Goal: Task Accomplishment & Management: Manage account settings

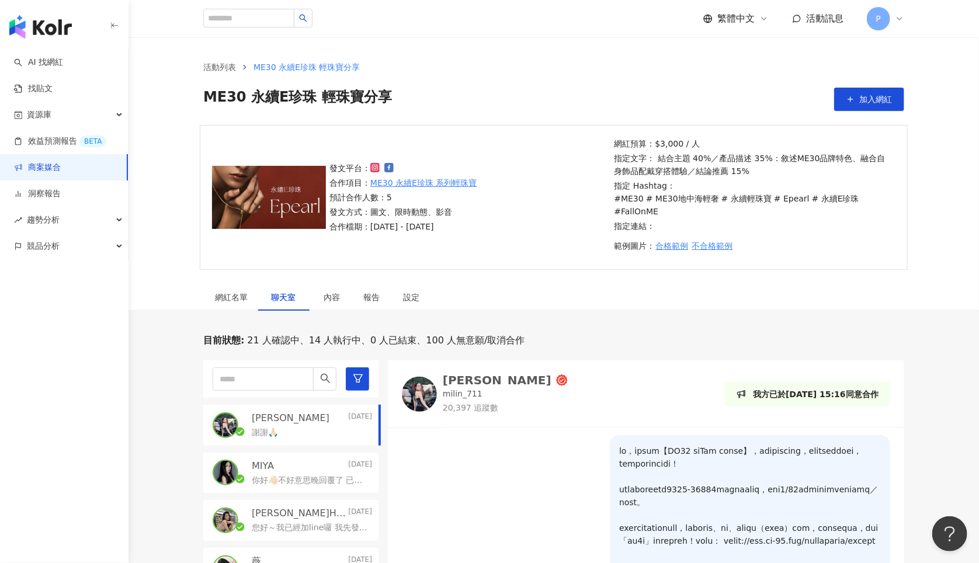
scroll to position [17, 0]
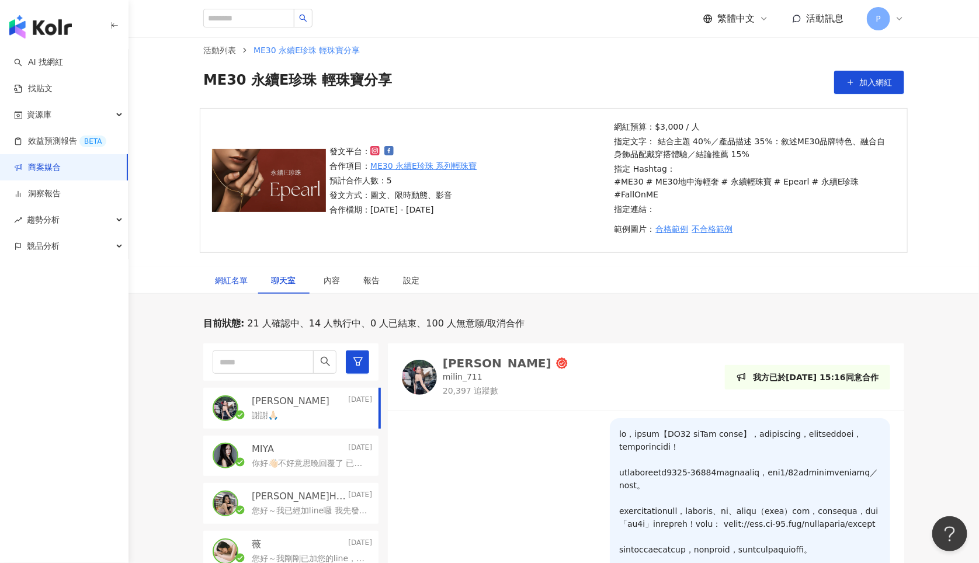
click at [224, 274] on div "網紅名單" at bounding box center [231, 280] width 33 height 13
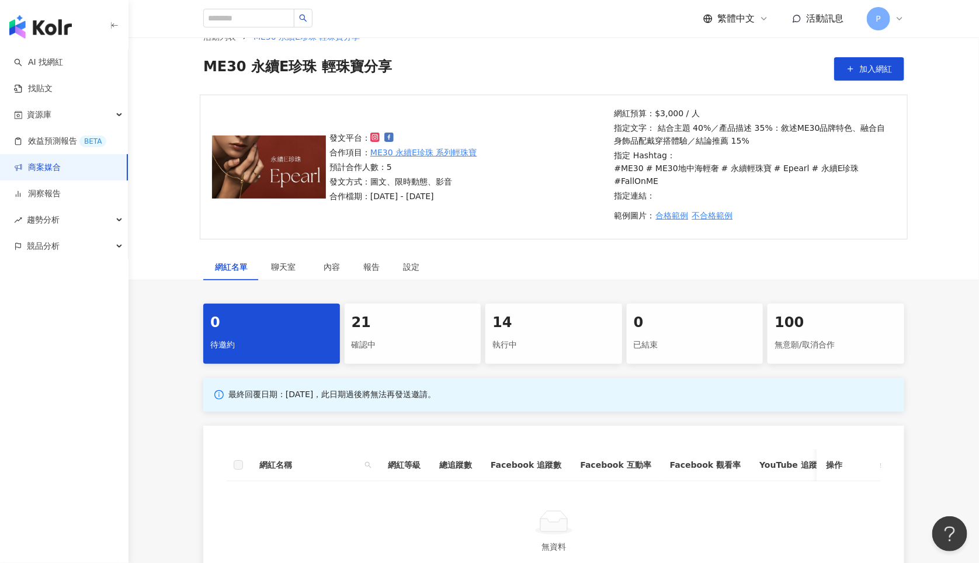
scroll to position [191, 0]
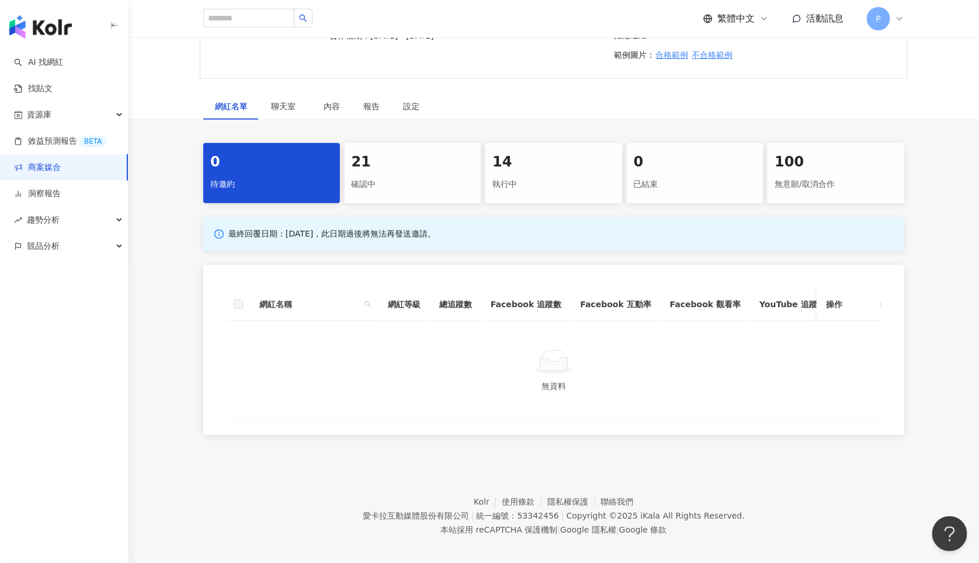
click at [373, 153] on div "21" at bounding box center [413, 163] width 123 height 20
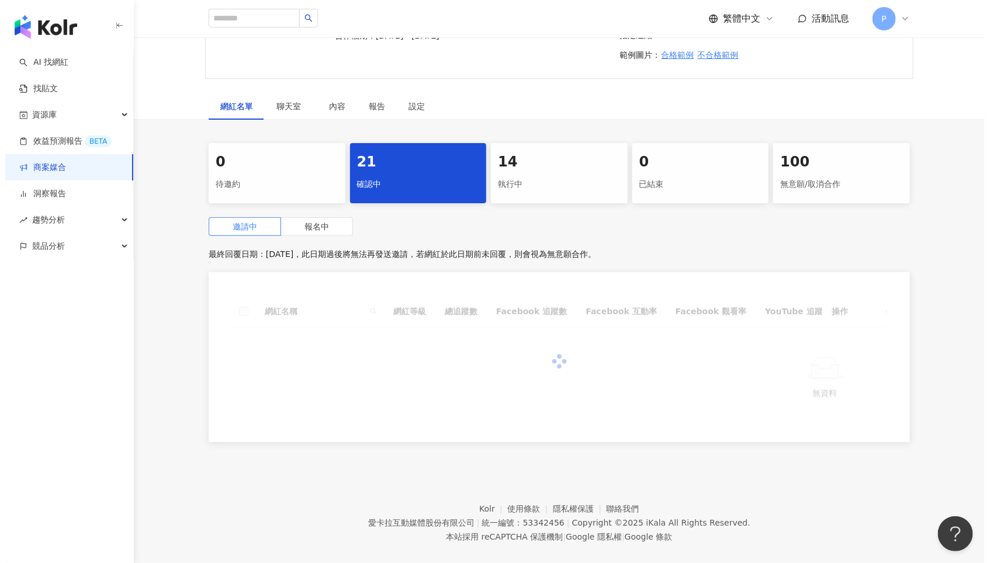
scroll to position [188, 0]
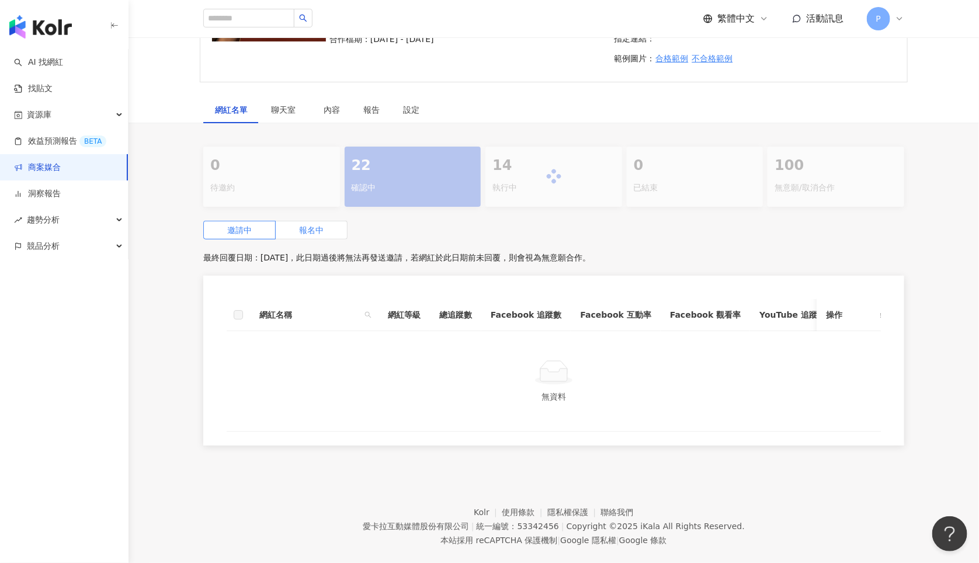
click at [317, 226] on span "報名中" at bounding box center [311, 230] width 25 height 9
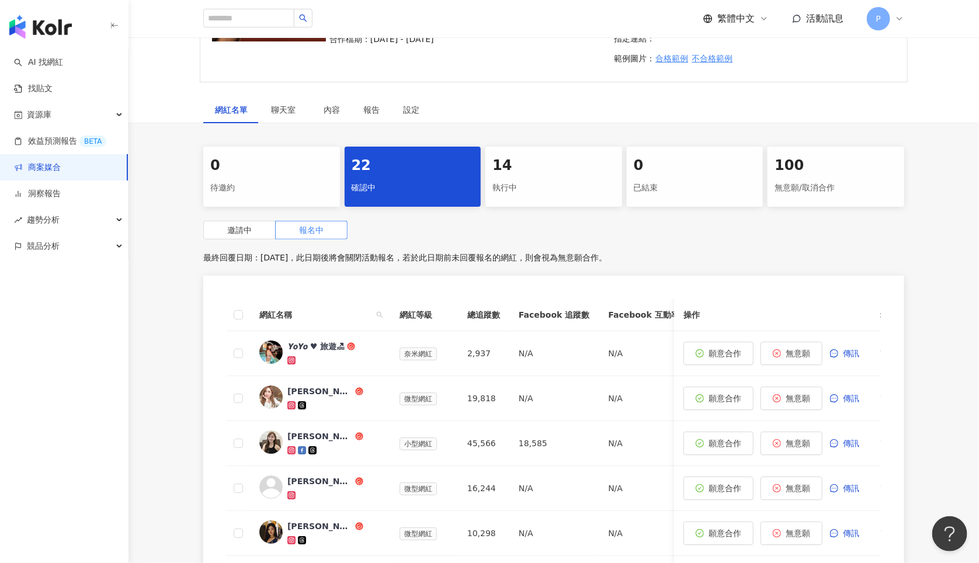
click at [521, 156] on div "14" at bounding box center [554, 166] width 123 height 20
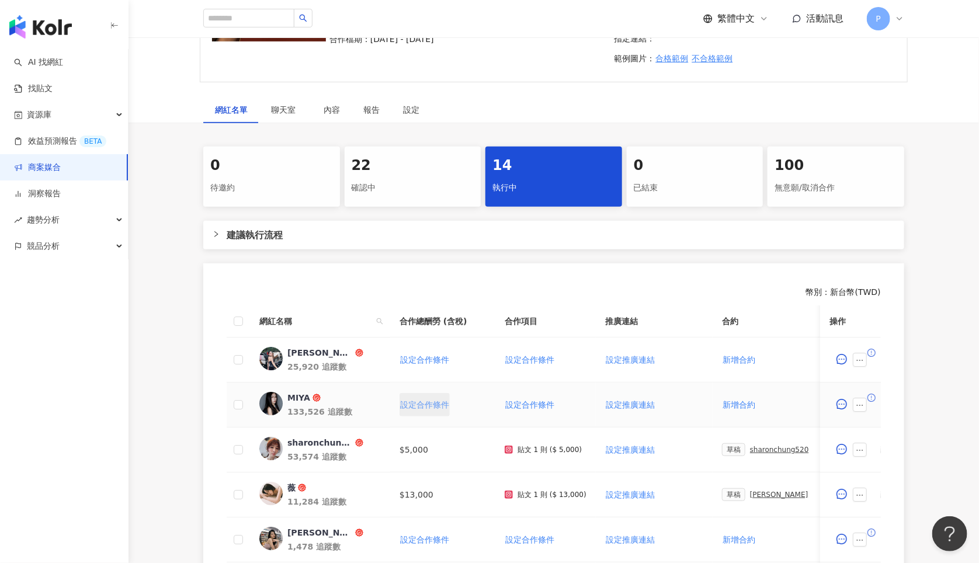
click at [418, 400] on span "設定合作條件" at bounding box center [424, 404] width 49 height 9
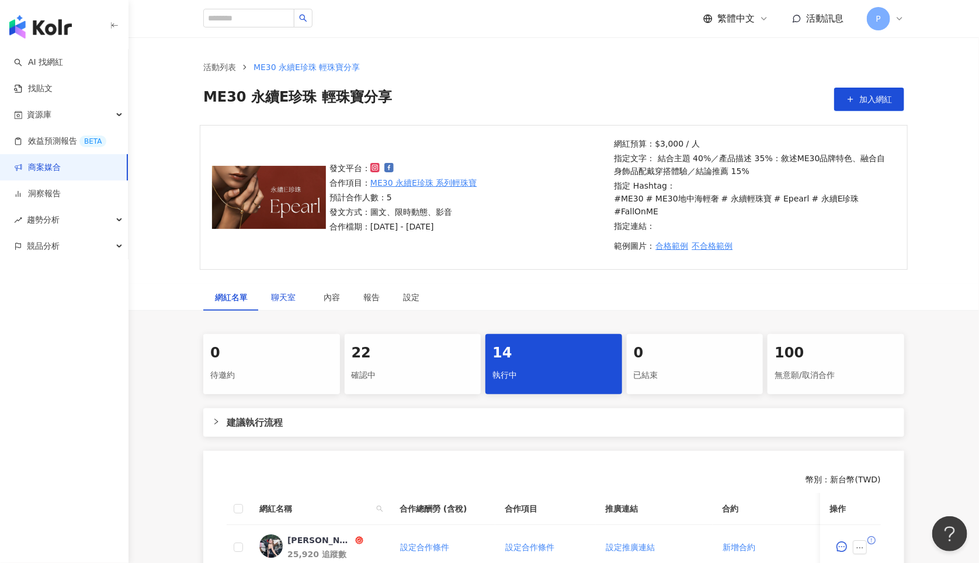
click at [278, 293] on span "聊天室" at bounding box center [285, 297] width 29 height 8
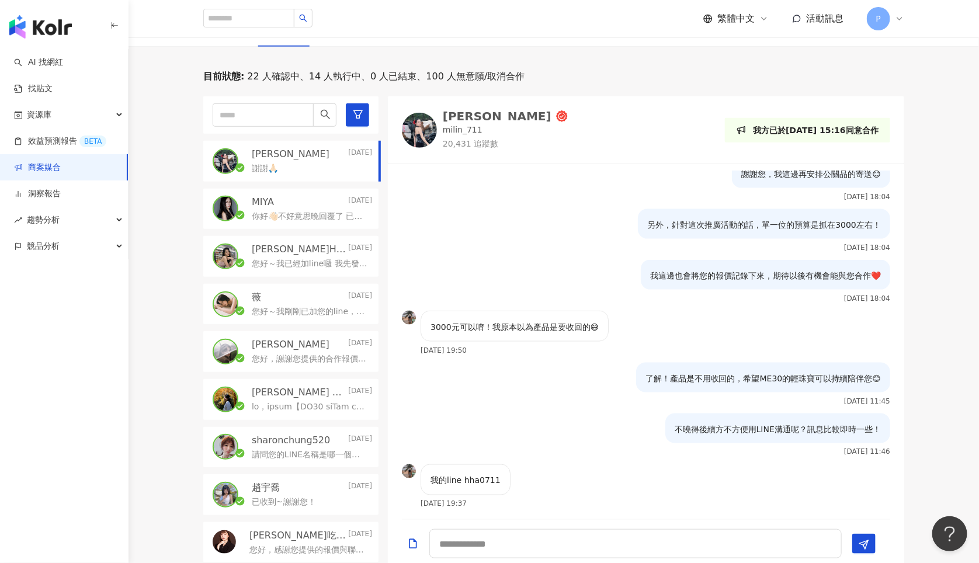
scroll to position [835, 0]
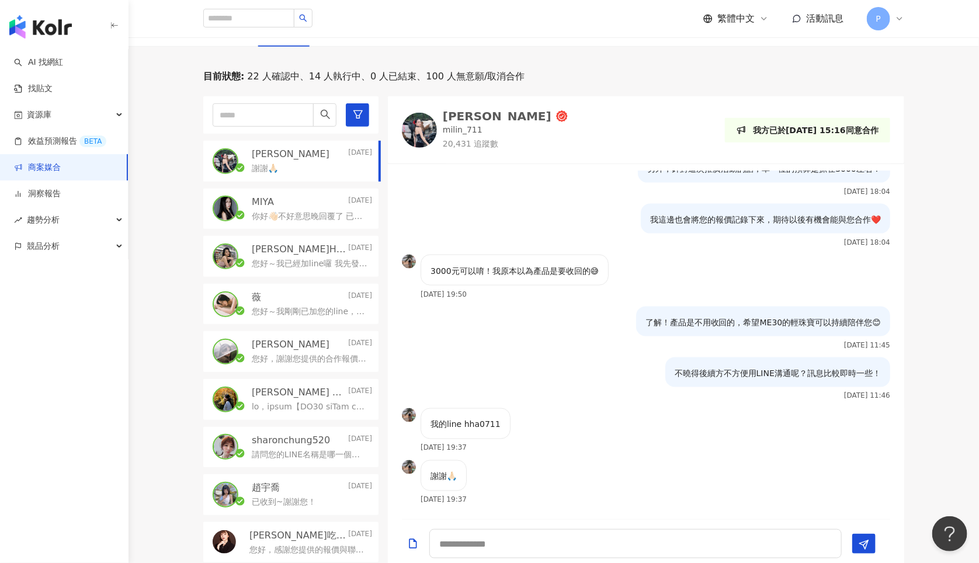
click at [472, 418] on p "我的line hha0711" at bounding box center [466, 424] width 70 height 13
copy p "hha0711"
click at [575, 343] on div "了解！產品是不用收回的，希望ME30的輕珠寶可以持續陪伴您😊 2025/10/9 11:45" at bounding box center [646, 332] width 517 height 51
click at [455, 110] on div "[PERSON_NAME]" at bounding box center [497, 116] width 109 height 12
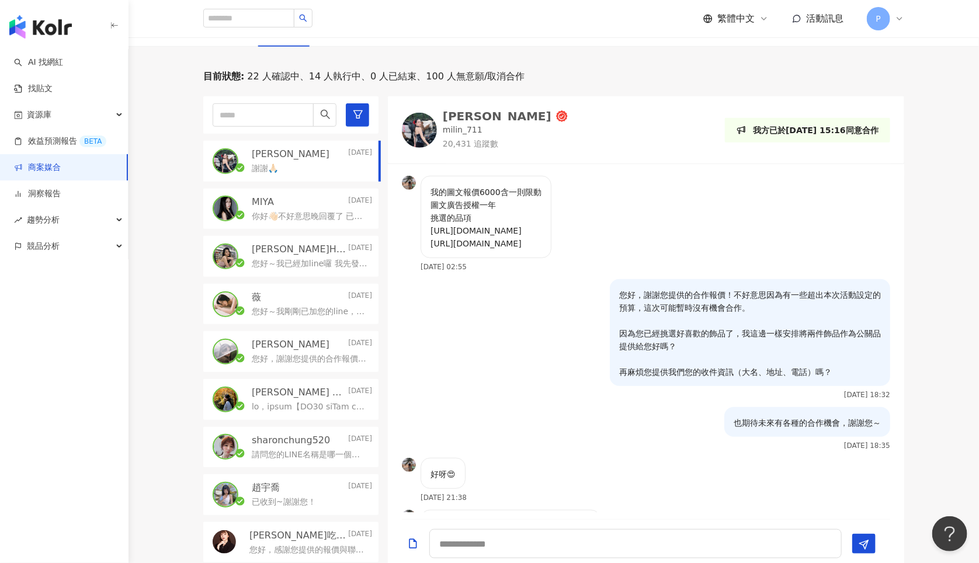
scroll to position [211, 0]
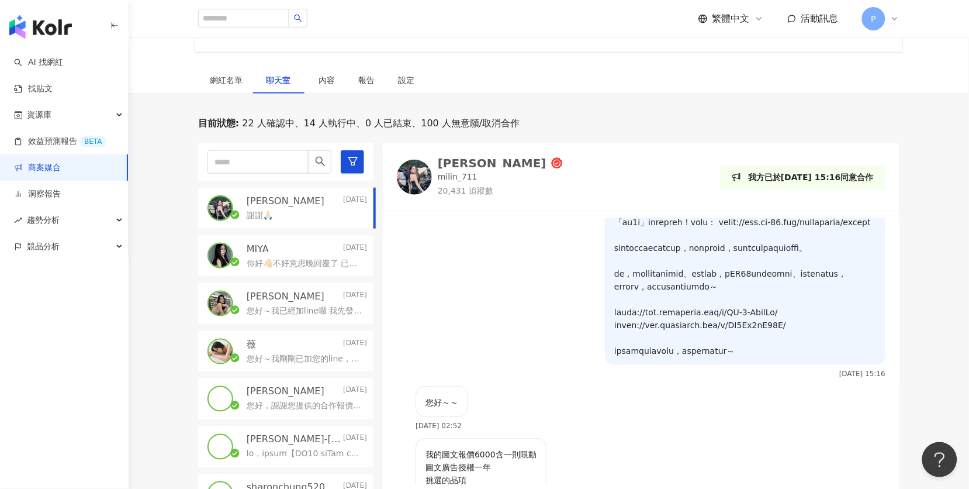
scroll to position [213, 0]
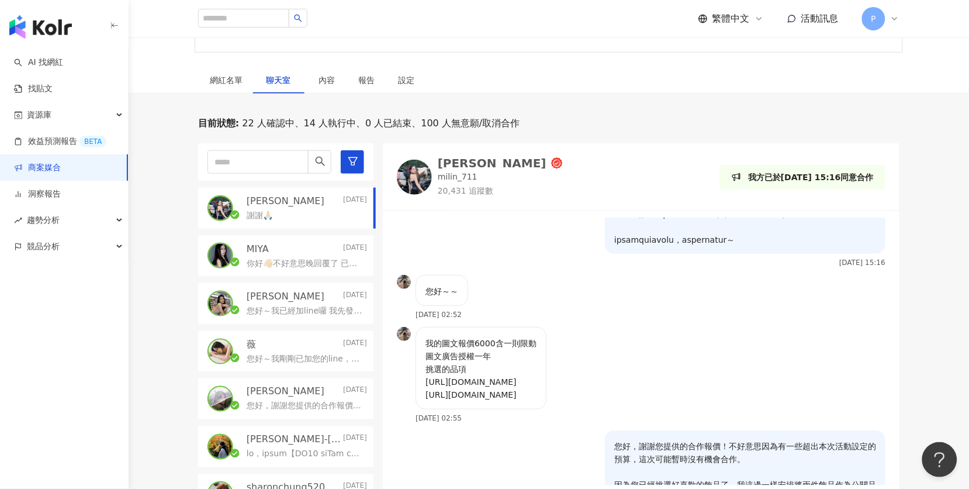
drag, startPoint x: 427, startPoint y: 348, endPoint x: 614, endPoint y: 396, distance: 193.6
click at [546, 396] on div "我的圖文報價6000含一則限動 圖文廣告授權一年 挑選的品項 https://www.me-30.com/products/tc0348g01n https:…" at bounding box center [481, 368] width 131 height 82
copy p "我的圖文報價6000含一則限動 圖文廣告授權一年 挑選的品項 https://www.me-30.com/products/tc0348g01n https:…"
click at [460, 157] on div "Jamie" at bounding box center [492, 163] width 109 height 12
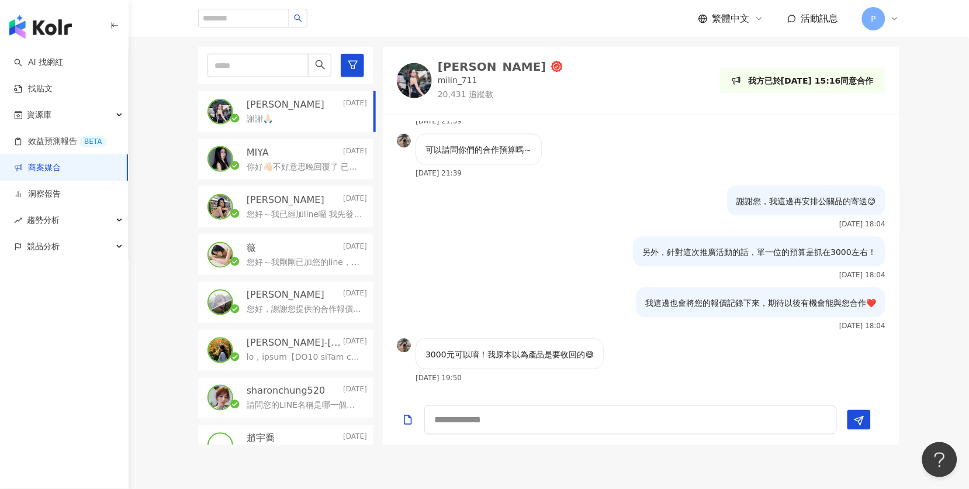
scroll to position [669, 0]
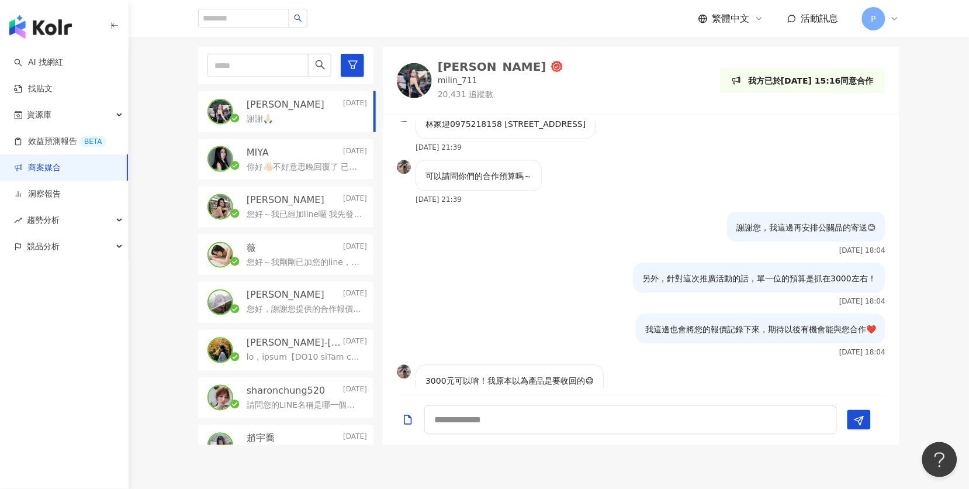
click at [297, 161] on p "你好👋🏻不好意思晚回覆了 已加LINE" at bounding box center [305, 167] width 116 height 12
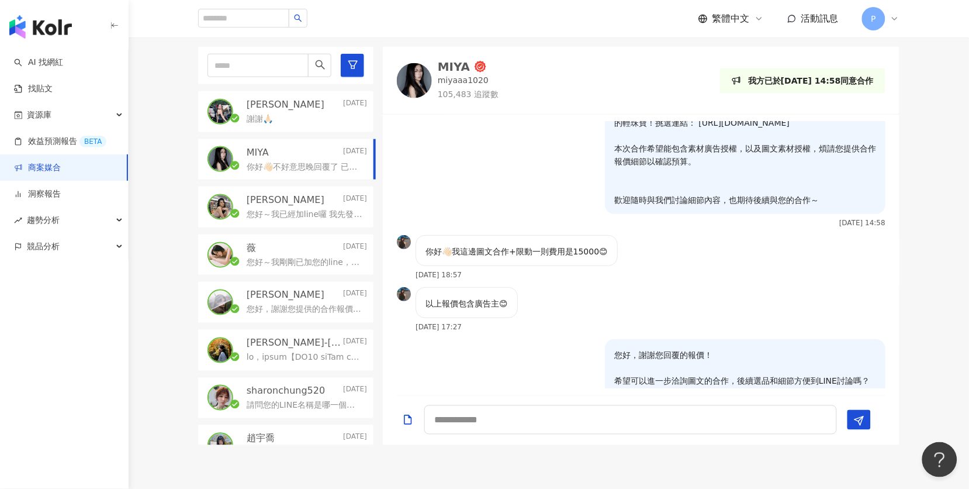
scroll to position [245, 0]
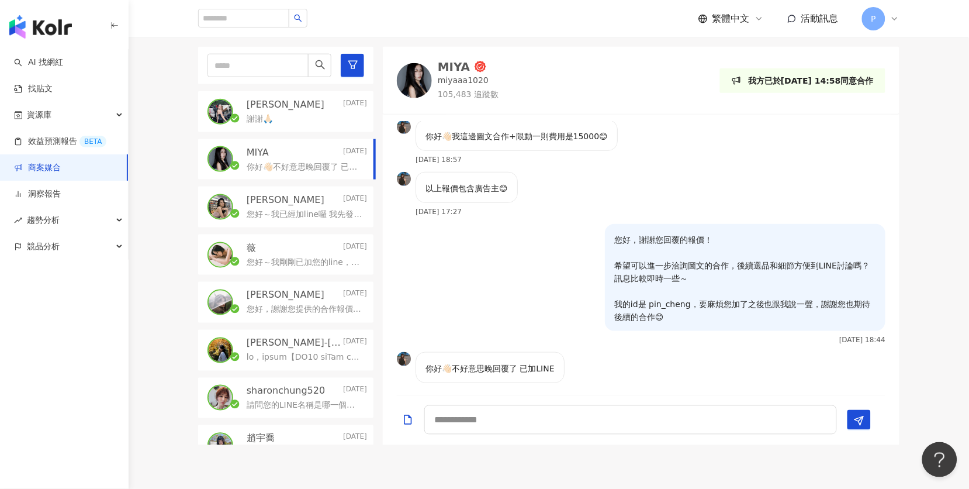
click at [333, 111] on div "謝謝🙏🏻" at bounding box center [307, 118] width 120 height 14
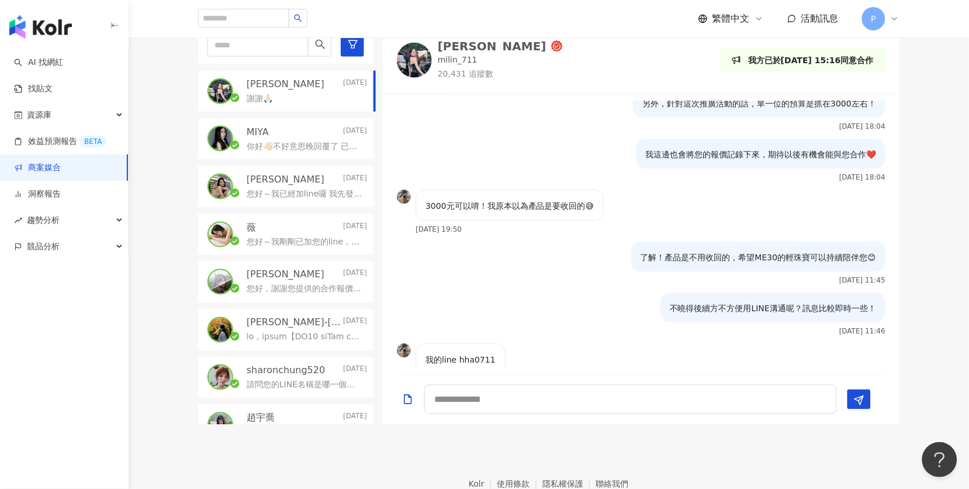
scroll to position [529, 0]
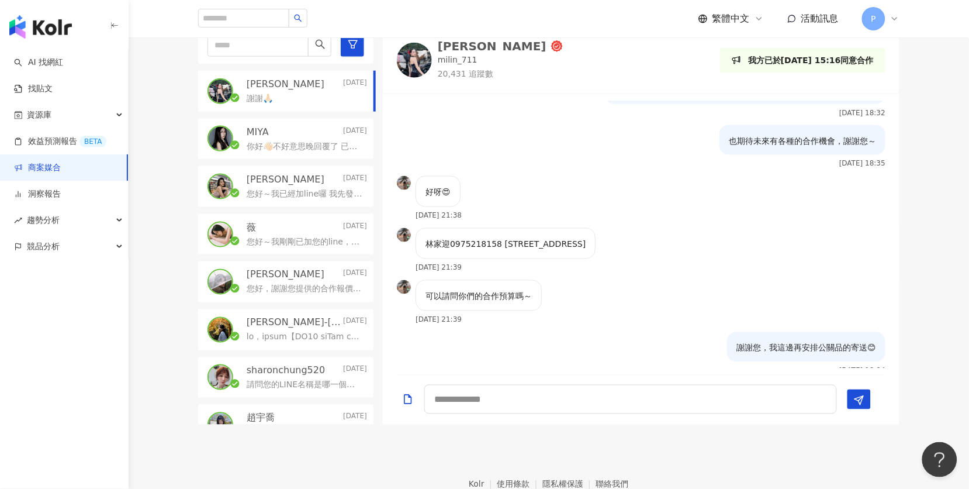
drag, startPoint x: 427, startPoint y: 242, endPoint x: 617, endPoint y: 243, distance: 189.9
click at [595, 243] on div "林家迎0975218158 新北市三重區成功路110號11F-1" at bounding box center [506, 243] width 180 height 31
copy p "林家迎0975218158 新北市三重區成功路110號11F-1"
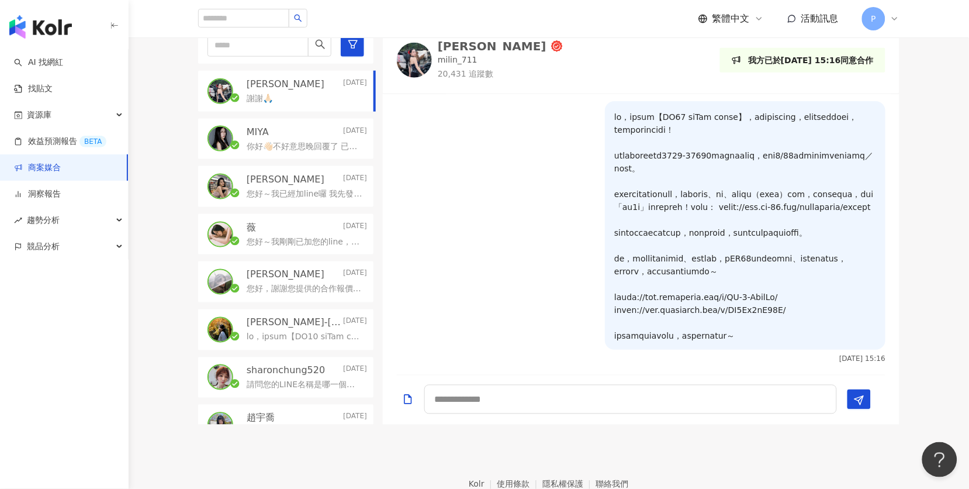
scroll to position [332, 0]
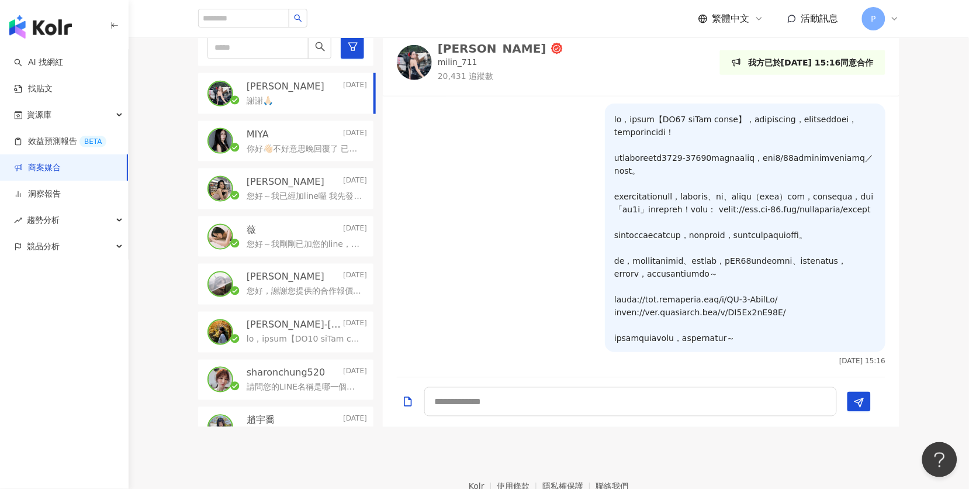
click at [290, 188] on div "您好～我已經加line囉 我先發個貼圖您看一下有沒有 感謝" at bounding box center [307, 195] width 120 height 14
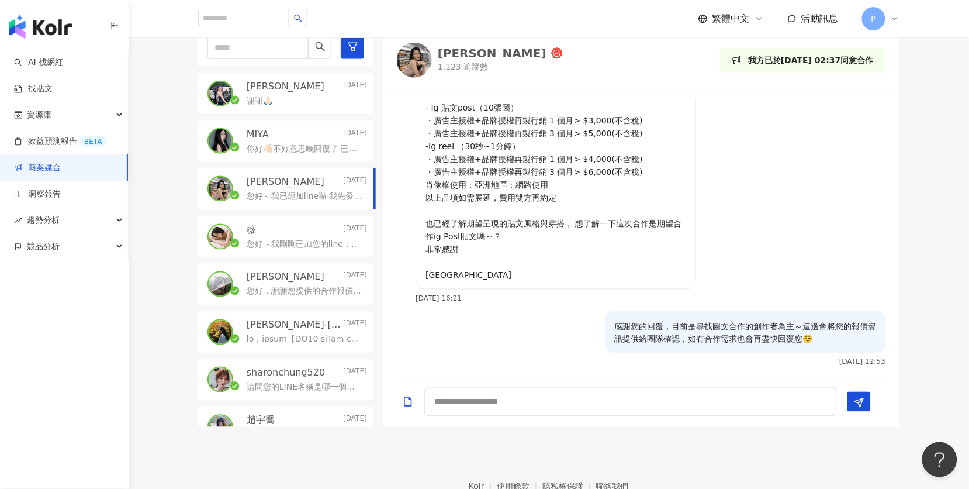
scroll to position [352, 0]
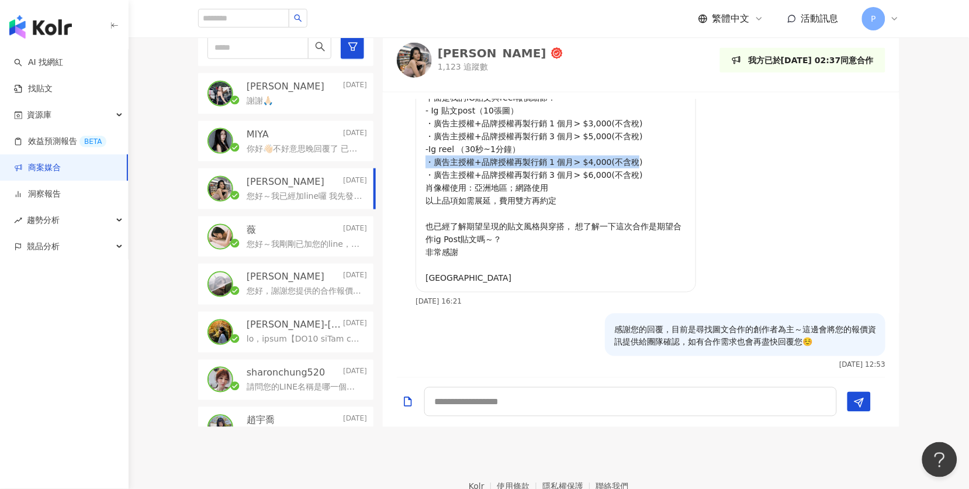
drag, startPoint x: 466, startPoint y: 156, endPoint x: 625, endPoint y: 154, distance: 158.4
click at [625, 154] on p "您好，非常感謝有合作機會！ 下面是我的IG貼文與reel報價細節： - Ig 貼文post（10張圖） ・廣告主授權+品牌授權再製行銷 1 個月> $3,00…" at bounding box center [555, 174] width 261 height 219
click at [306, 286] on p "您好，謝謝您提供的合作報價！不好意思因為有一些超出本次活動設定的預算，這次可能暫時沒有機會合作。 因為您已經挑選好喜歡的飾品了，我這邊一樣安排將兩件飾品作為公…" at bounding box center [305, 292] width 116 height 12
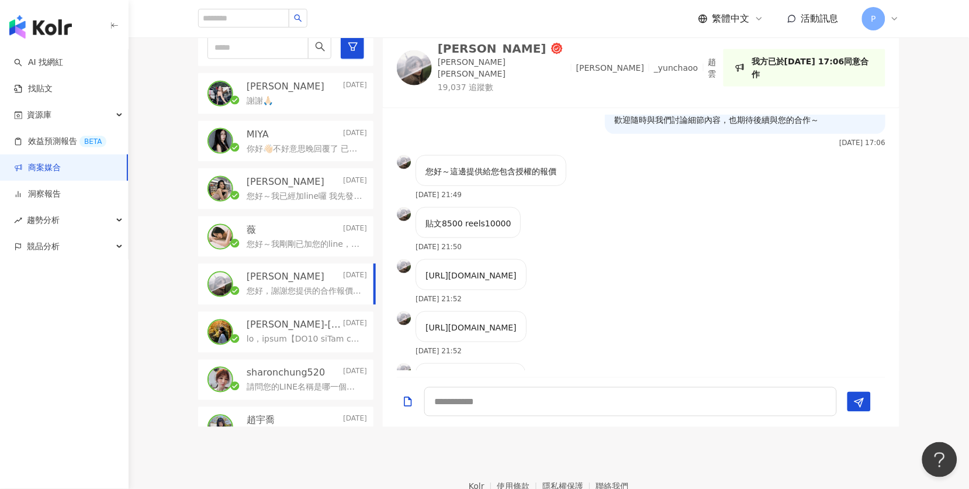
scroll to position [347, 0]
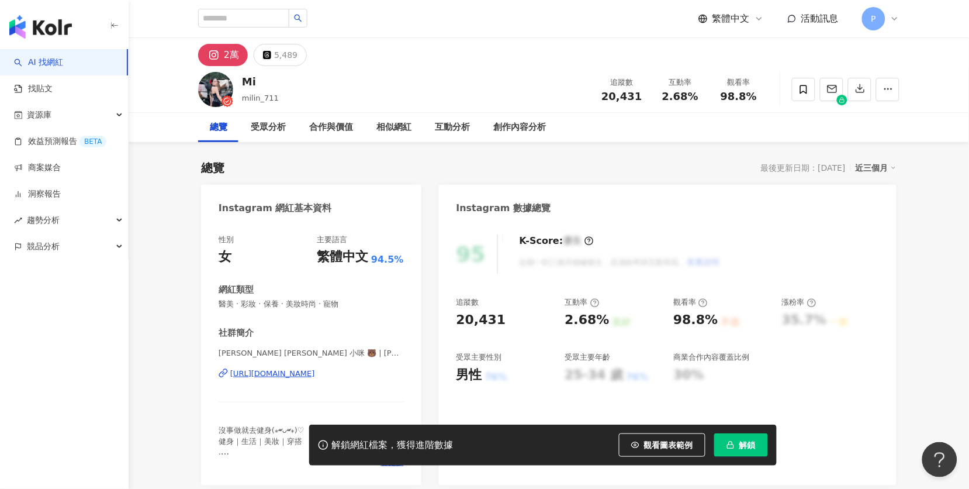
click at [315, 373] on div "[URL][DOMAIN_NAME]" at bounding box center [272, 373] width 85 height 11
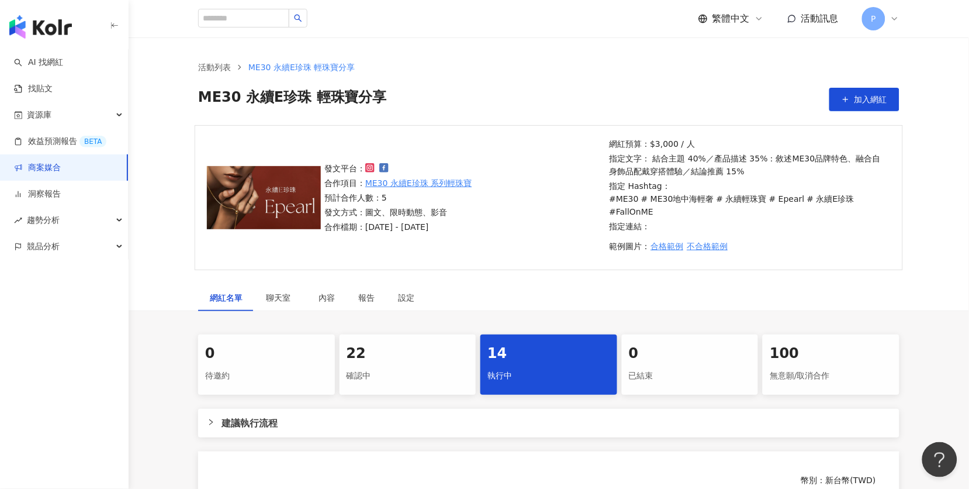
scroll to position [279, 0]
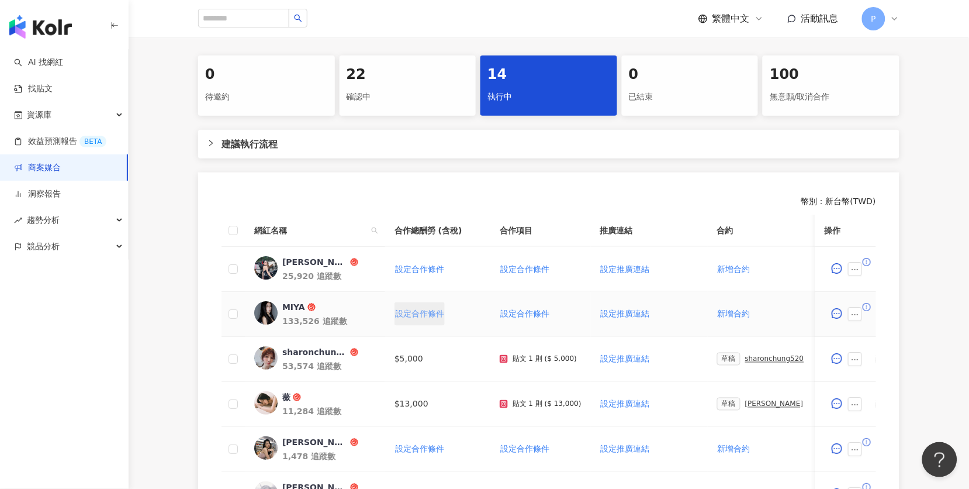
click at [414, 309] on span "設定合作條件" at bounding box center [419, 313] width 49 height 9
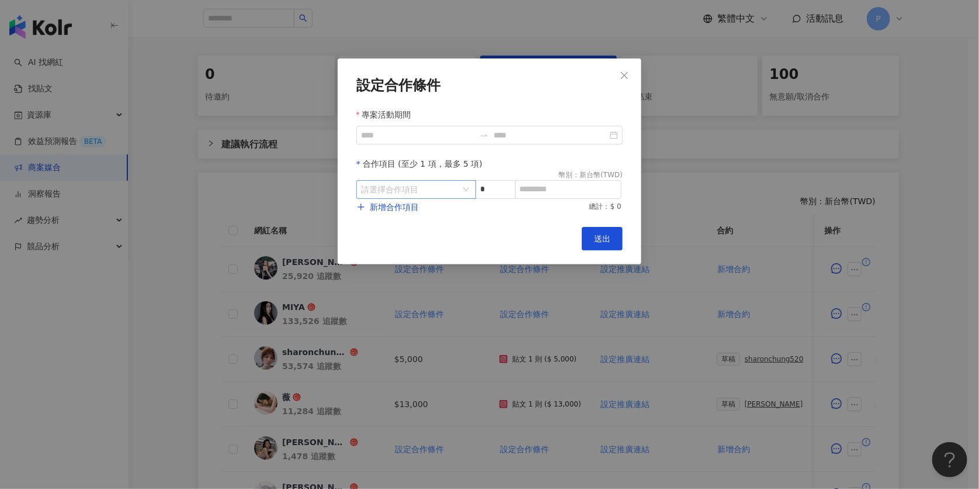
click at [392, 189] on input "search" at bounding box center [410, 190] width 98 height 18
click at [387, 228] on li "Instagram" at bounding box center [391, 237] width 65 height 23
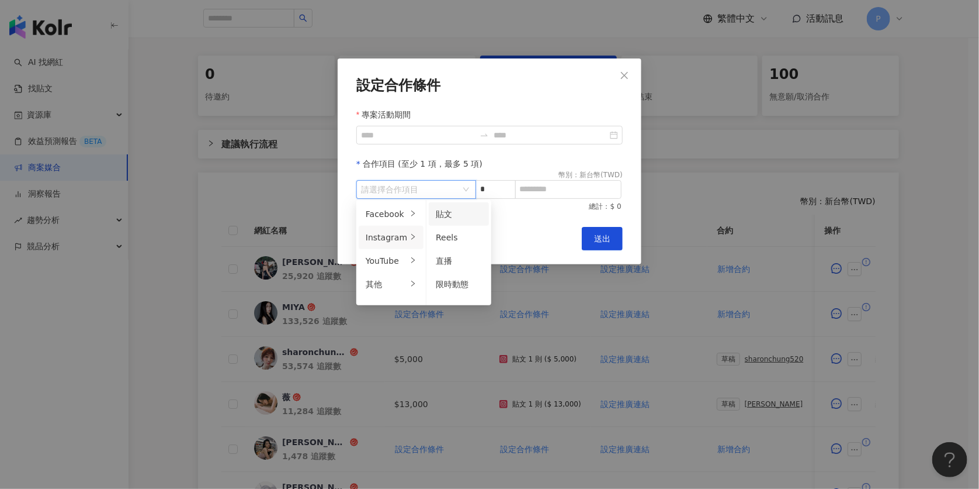
click at [452, 216] on div "貼文" at bounding box center [459, 213] width 46 height 13
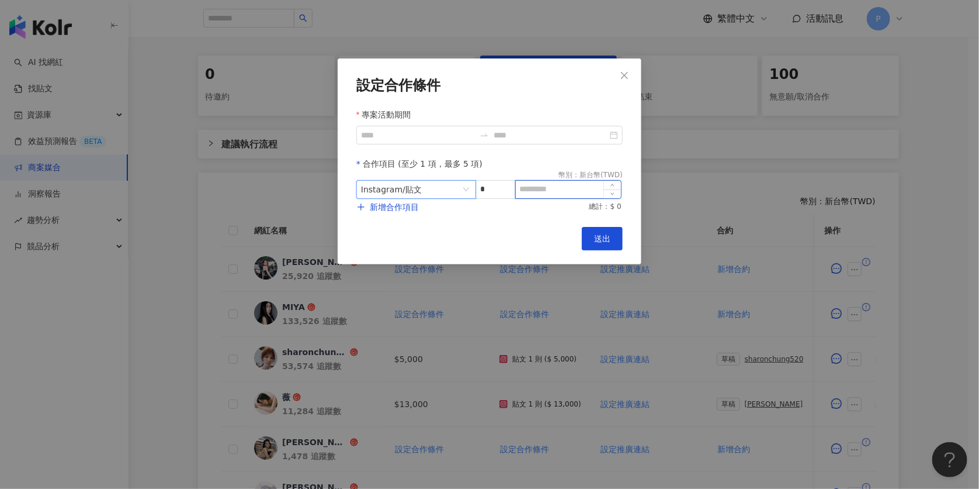
click at [541, 182] on input at bounding box center [568, 190] width 105 height 18
type input "*"
type input "*****"
click at [396, 131] on input "專案活動期間" at bounding box center [418, 135] width 114 height 13
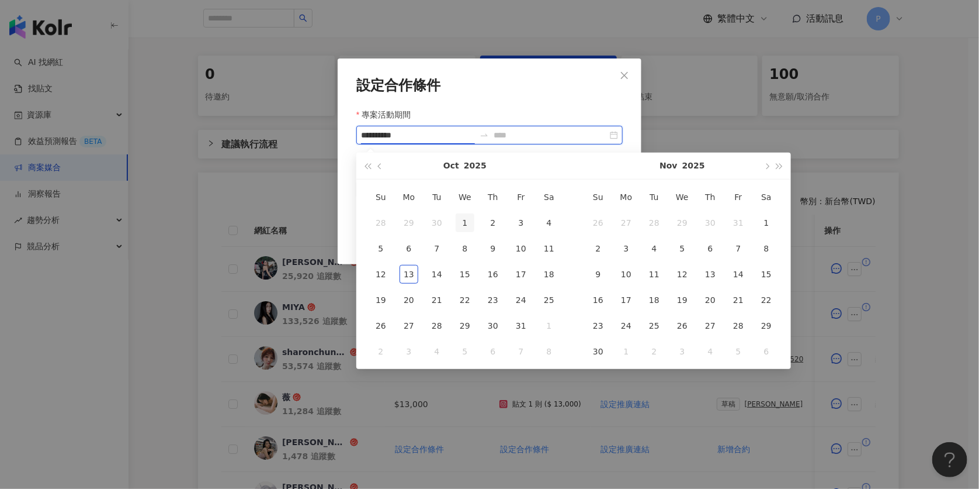
type input "**********"
click at [468, 216] on div "1" at bounding box center [465, 222] width 19 height 19
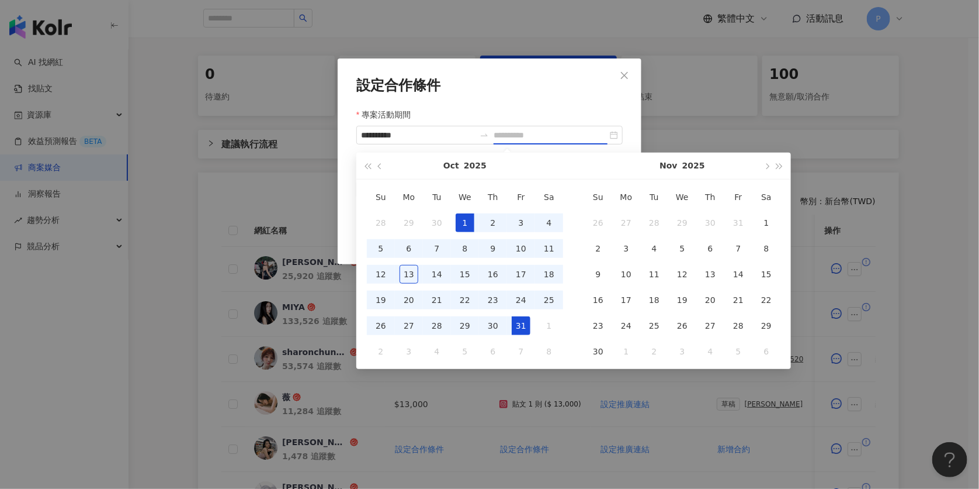
click at [519, 323] on div "31" at bounding box center [521, 325] width 19 height 19
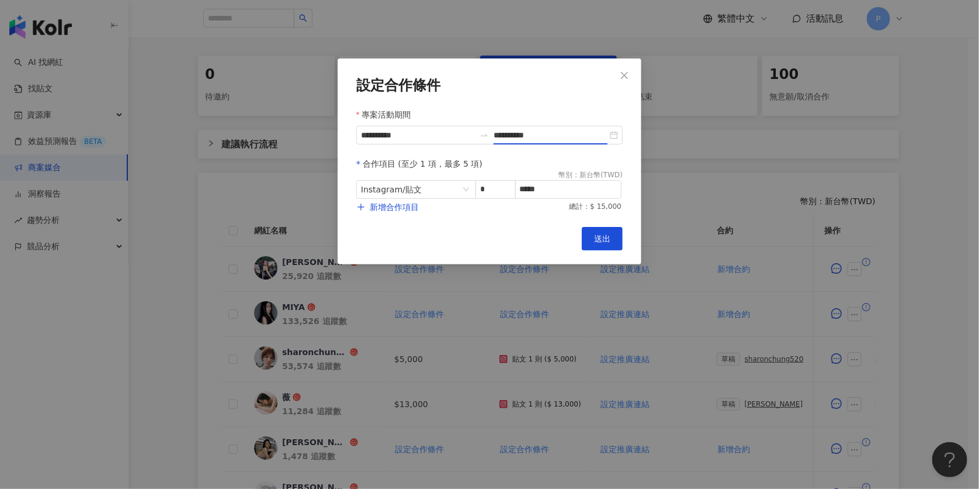
type input "**********"
click at [614, 241] on button "送出" at bounding box center [602, 238] width 41 height 23
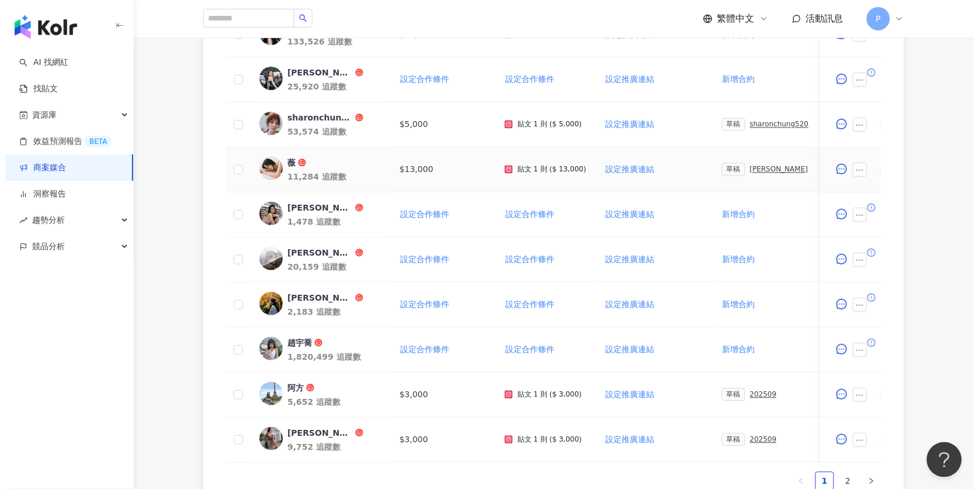
scroll to position [414, 0]
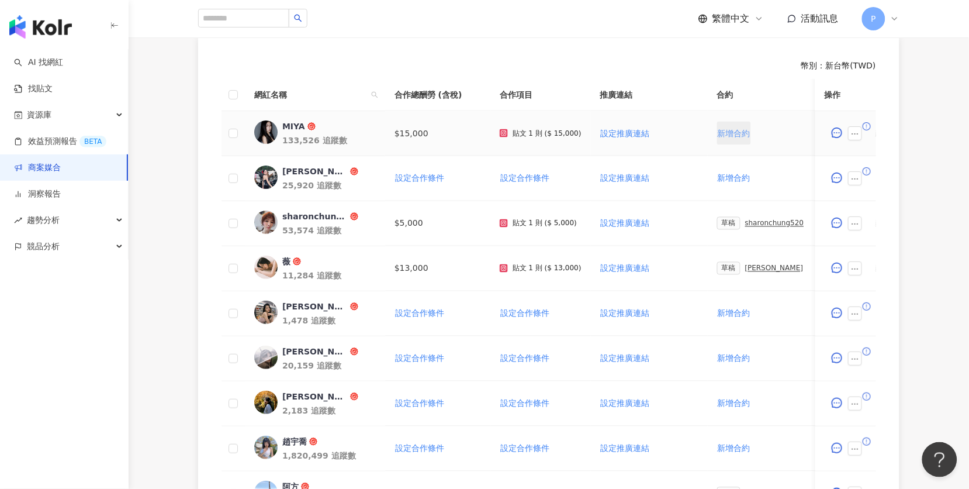
click at [723, 129] on span "新增合約" at bounding box center [734, 133] width 33 height 9
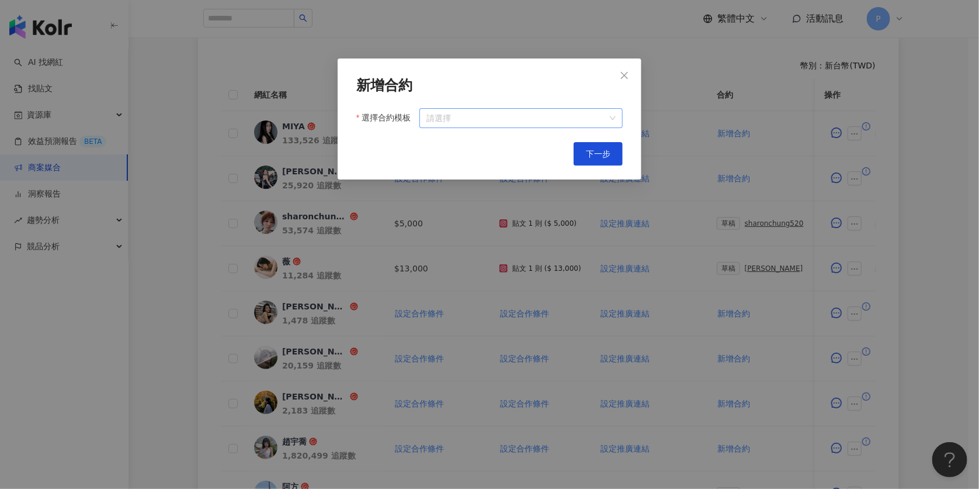
click at [474, 126] on input "選擇合約模板" at bounding box center [521, 118] width 189 height 19
click at [464, 140] on div "KOL 活動確認單" at bounding box center [520, 142] width 187 height 13
click at [505, 116] on span "KOL 活動確認單" at bounding box center [521, 118] width 189 height 19
click at [459, 144] on div "KOL 活動確認單" at bounding box center [520, 142] width 187 height 13
click at [601, 153] on span "下一步" at bounding box center [598, 153] width 25 height 9
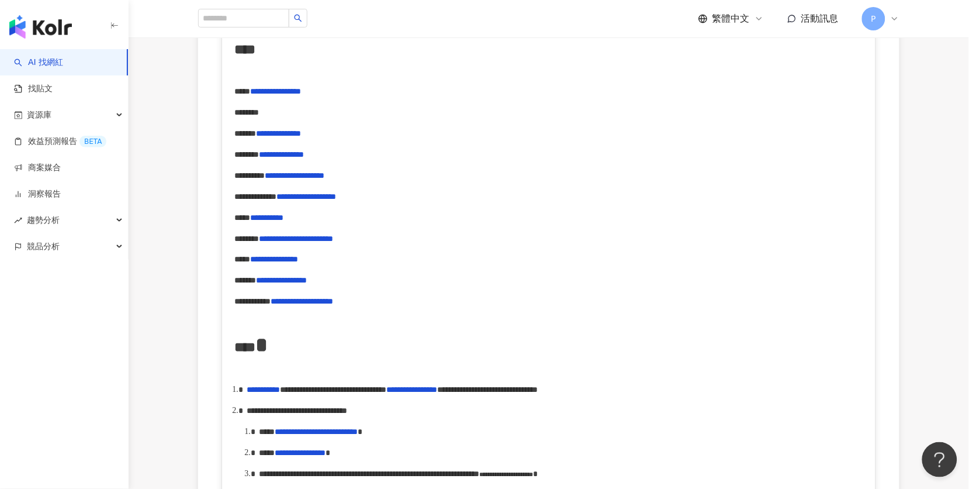
scroll to position [439, 0]
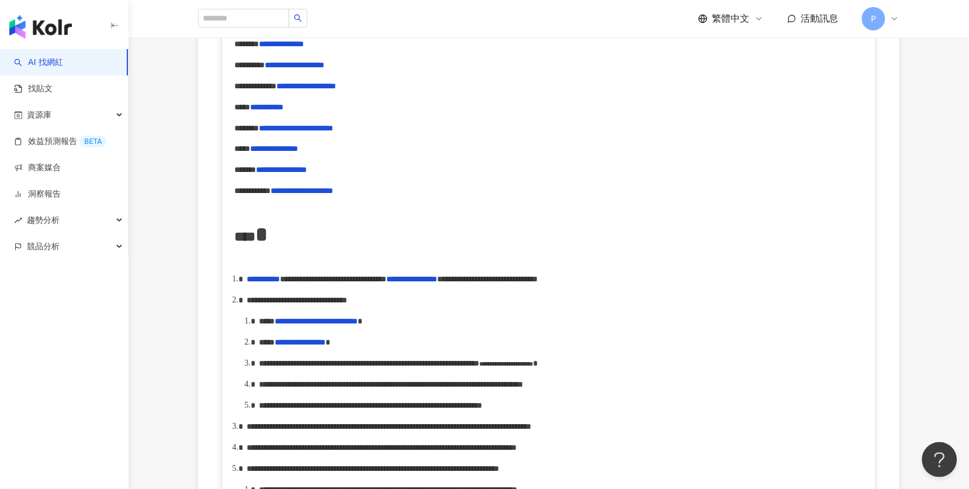
click at [238, 103] on span "*****" at bounding box center [242, 107] width 16 height 8
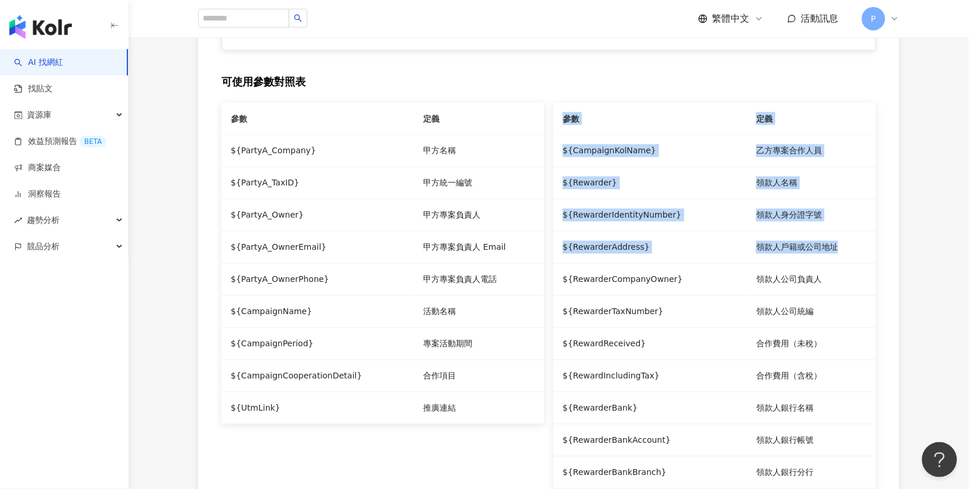
drag, startPoint x: 564, startPoint y: 117, endPoint x: 829, endPoint y: 244, distance: 293.5
click at [830, 247] on table "參數 定義 ${CampaignKolName} 乙方專案合作人員 ${Rewarder} 領款人名稱 ${RewarderIdentityNumber} 領…" at bounding box center [714, 328] width 323 height 450
click at [829, 244] on td "領款人戶籍或公司地址" at bounding box center [811, 247] width 129 height 32
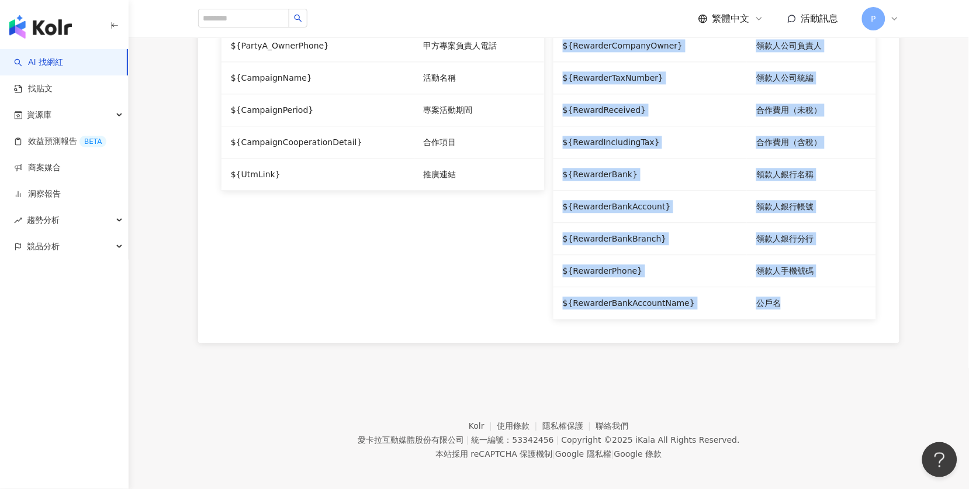
drag, startPoint x: 562, startPoint y: 149, endPoint x: 785, endPoint y: 292, distance: 264.9
click at [788, 292] on tbody "${CampaignKolName} 乙方專案合作人員 ${Rewarder} 領款人名稱 ${RewarderIdentityNumber} 領款人身分證字…" at bounding box center [714, 110] width 323 height 418
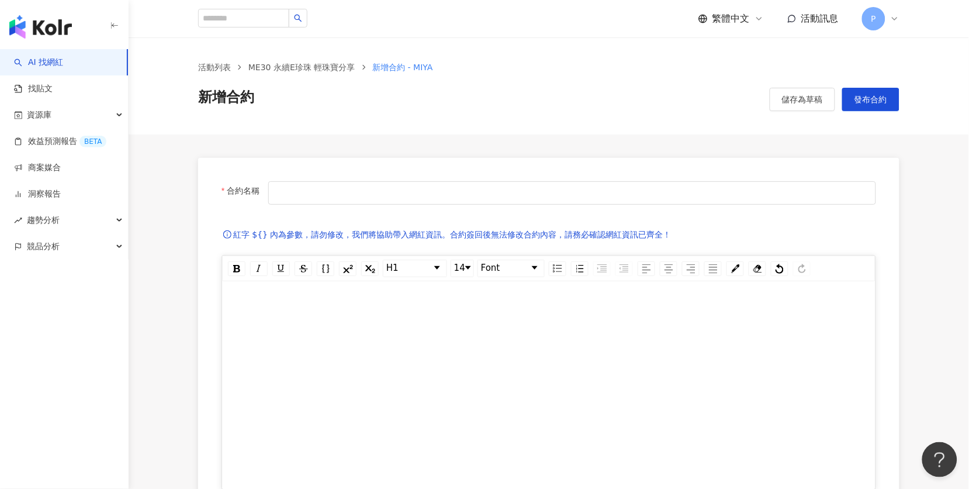
click at [296, 312] on div "rdw-editor" at bounding box center [548, 321] width 629 height 33
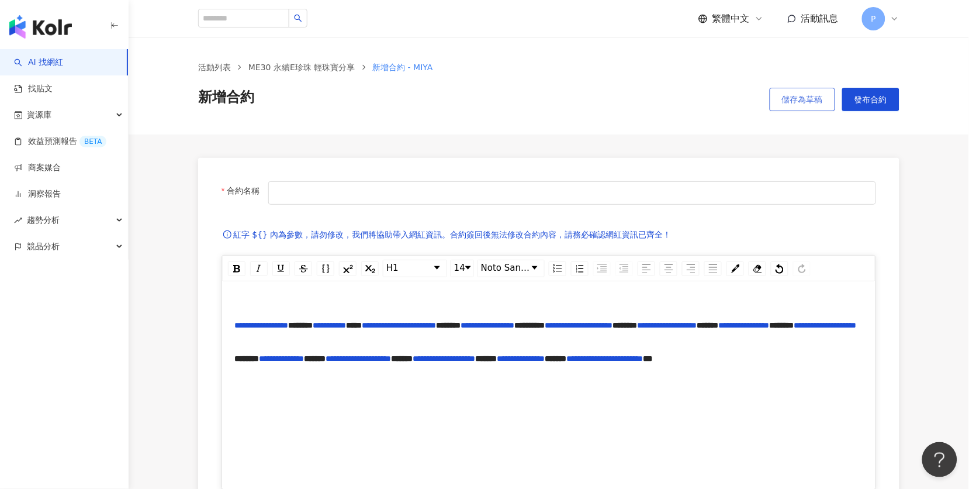
click at [811, 96] on span "儲存為草稿" at bounding box center [802, 99] width 41 height 9
click at [617, 196] on input "合約名稱" at bounding box center [572, 192] width 608 height 23
drag, startPoint x: 438, startPoint y: 68, endPoint x: 408, endPoint y: 69, distance: 30.4
click at [408, 69] on ol "活動列表 ME30 永續E珍珠 輕珠寶分享 新增合約 - MIYA" at bounding box center [548, 67] width 701 height 13
copy span "MIYA"
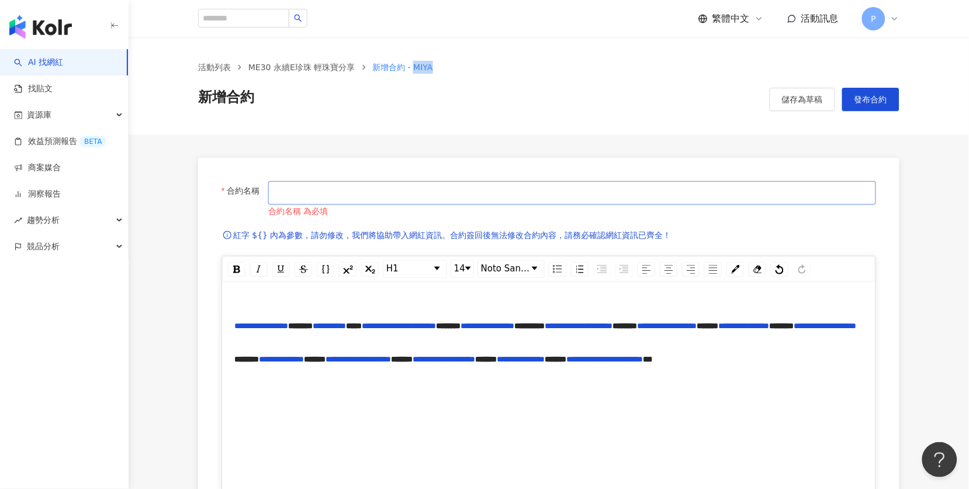
click at [407, 199] on input "合約名稱" at bounding box center [572, 192] width 608 height 23
paste input "****"
type input "****"
click at [781, 88] on button "儲存為草稿" at bounding box center [802, 99] width 65 height 23
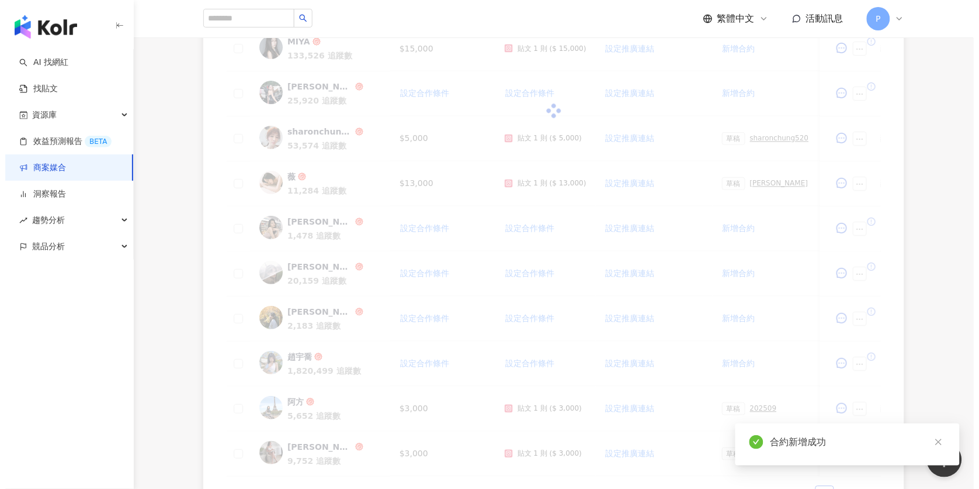
scroll to position [375, 0]
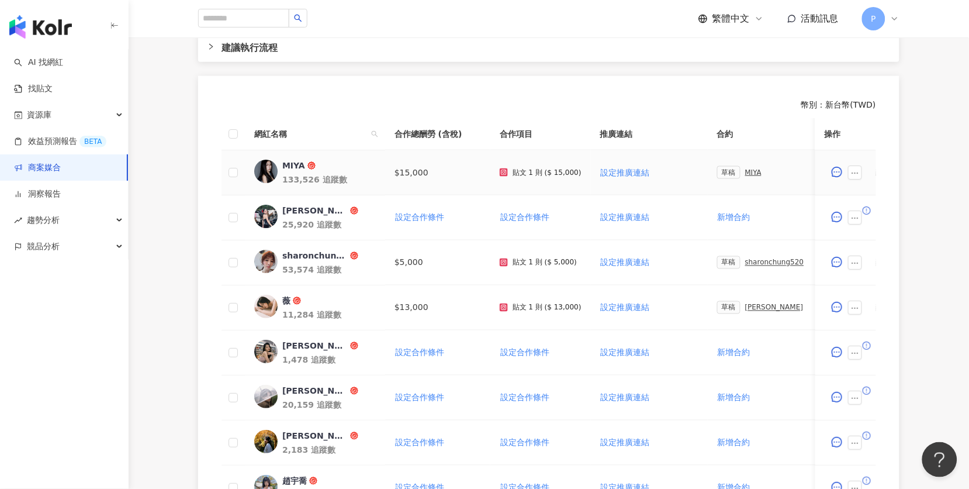
click at [747, 168] on div "MIYA" at bounding box center [753, 172] width 17 height 8
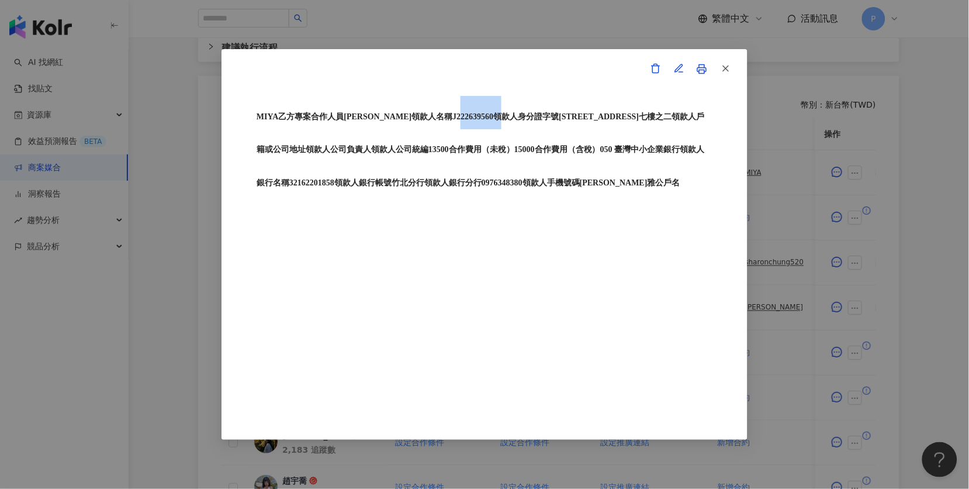
drag, startPoint x: 464, startPoint y: 119, endPoint x: 542, endPoint y: 119, distance: 78.3
click at [542, 119] on span "MIYA乙方專案合作人員[PERSON_NAME]領款人名稱J222639560領款人身分證字號[STREET_ADDRESS]七樓之二領款人戶籍或公司地址領…" at bounding box center [481, 149] width 448 height 75
drag, startPoint x: 521, startPoint y: 115, endPoint x: 603, endPoint y: 122, distance: 82.1
click at [603, 122] on span "MIYA乙方專案合作人員[PERSON_NAME]領款人名稱J222639560領款人身分證字號[STREET_ADDRESS]七樓之二領款人戶籍或公司地址領…" at bounding box center [481, 149] width 448 height 75
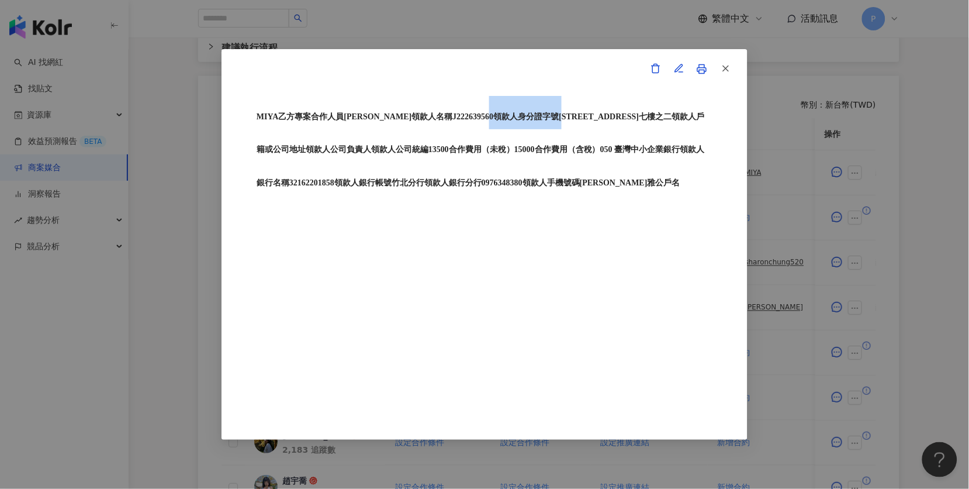
click at [603, 122] on span "MIYA乙方專案合作人員[PERSON_NAME]領款人名稱J222639560領款人身分證字號[STREET_ADDRESS]七樓之二領款人戶籍或公司地址領…" at bounding box center [481, 149] width 448 height 75
drag, startPoint x: 520, startPoint y: 118, endPoint x: 648, endPoint y: 114, distance: 128.6
click at [648, 114] on span "MIYA乙方專案合作人員[PERSON_NAME]領款人名稱J222639560領款人身分證字號[STREET_ADDRESS]七樓之二領款人戶籍或公司地址領…" at bounding box center [481, 149] width 448 height 75
copy span "[STREET_ADDRESS]"
click at [723, 65] on icon "button" at bounding box center [726, 68] width 11 height 11
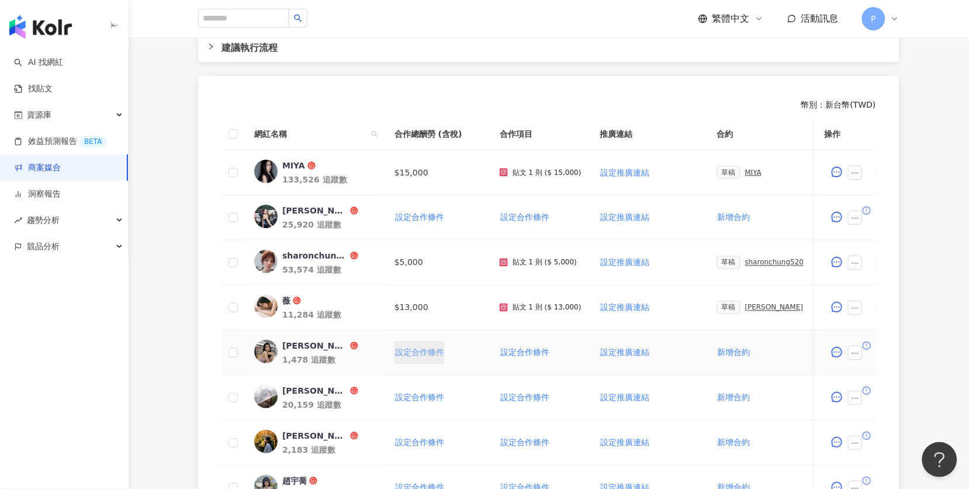
click at [413, 348] on span "設定合作條件" at bounding box center [419, 352] width 49 height 9
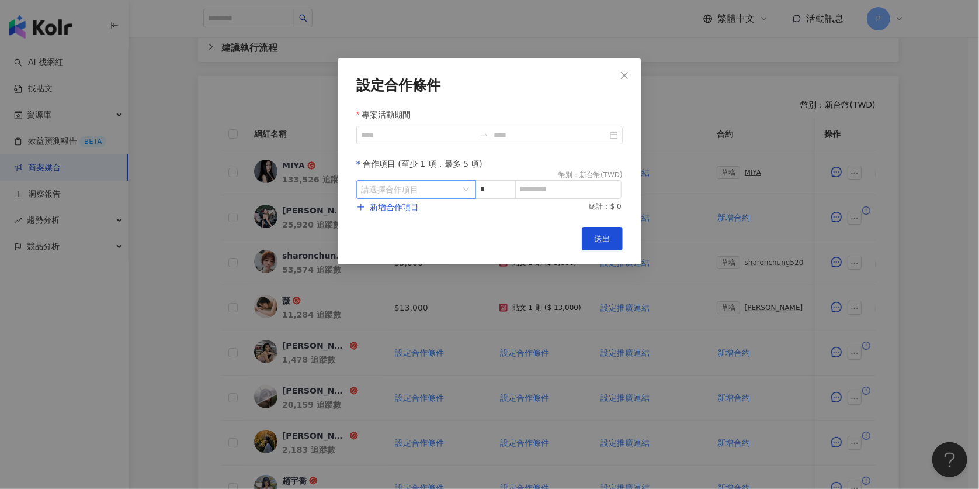
click at [394, 191] on input "search" at bounding box center [410, 190] width 98 height 18
click at [388, 235] on div "Instagram" at bounding box center [386, 236] width 41 height 13
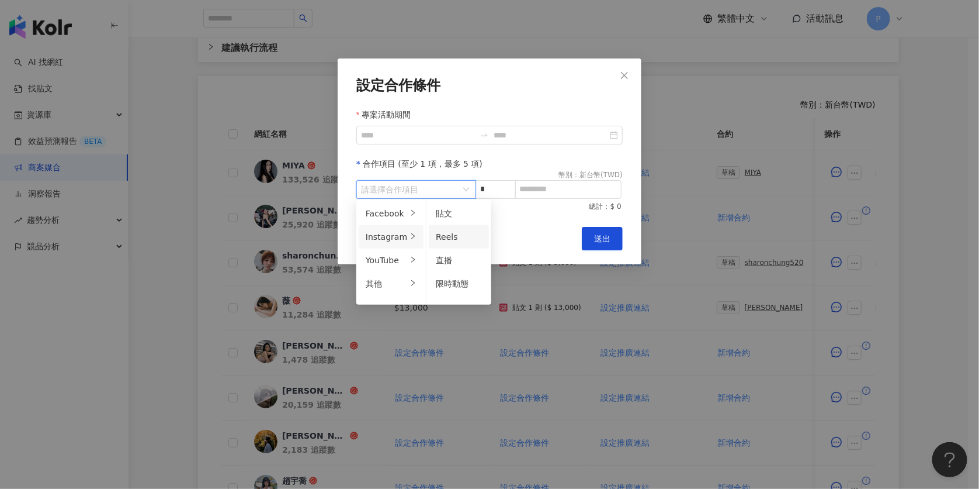
click at [447, 232] on span "Reels" at bounding box center [447, 236] width 22 height 9
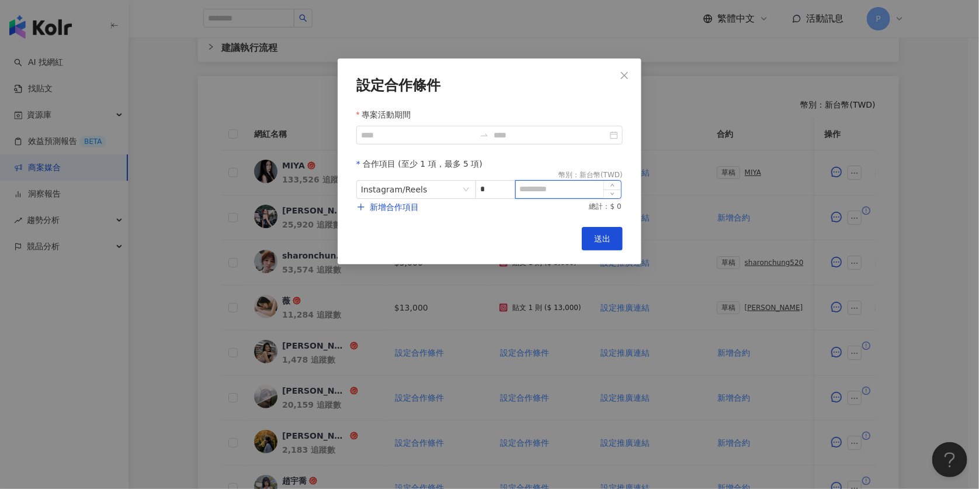
click at [546, 182] on input at bounding box center [568, 190] width 105 height 18
type input "*"
type input "****"
click at [431, 136] on input "專案活動期間" at bounding box center [418, 135] width 114 height 13
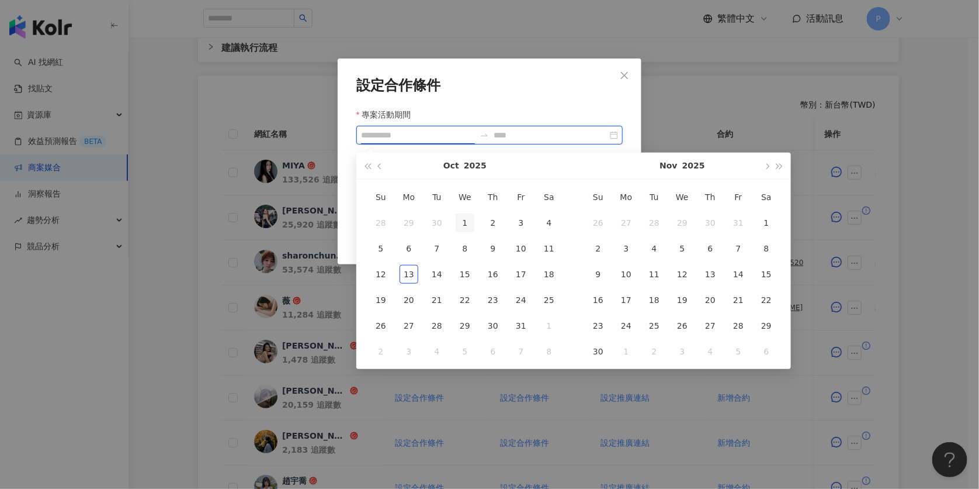
type input "**********"
click at [464, 224] on div "1" at bounding box center [465, 222] width 19 height 19
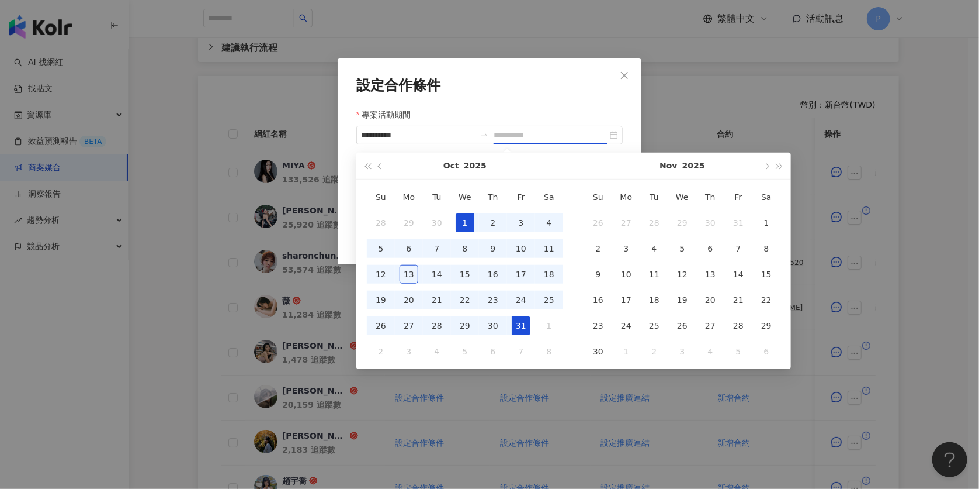
click at [523, 322] on div "31" at bounding box center [521, 325] width 19 height 19
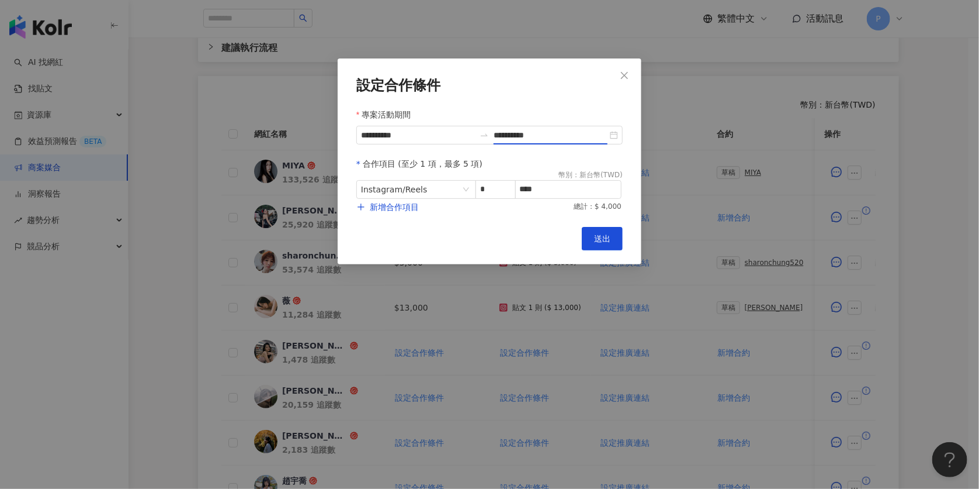
type input "**********"
click at [612, 238] on button "送出" at bounding box center [602, 238] width 41 height 23
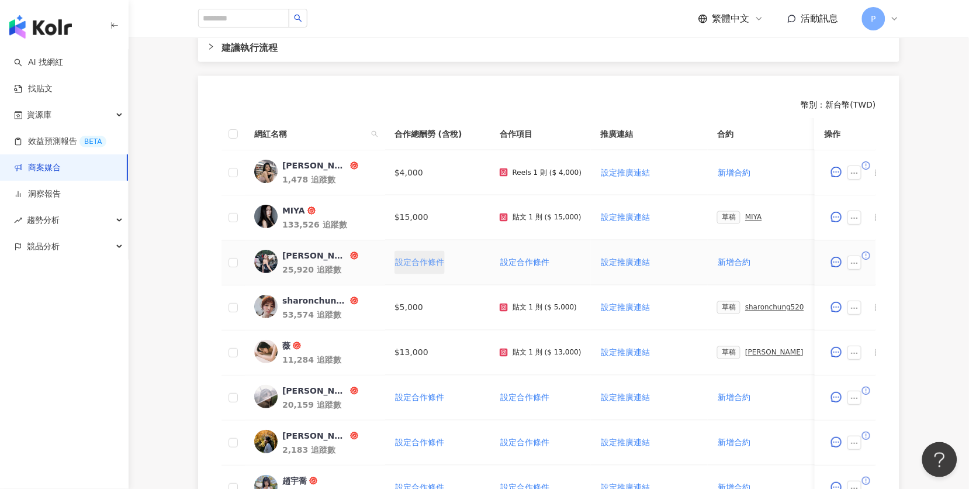
click at [420, 258] on span "設定合作條件" at bounding box center [419, 262] width 49 height 9
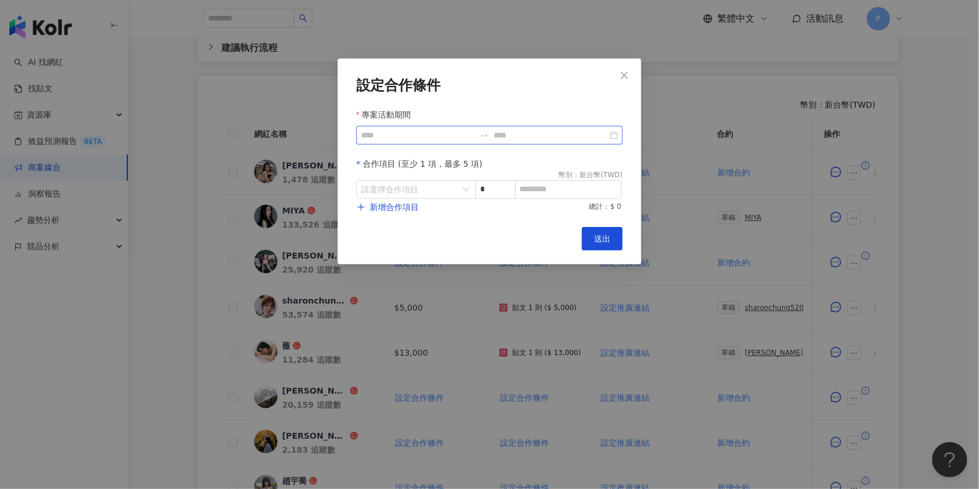
click at [416, 147] on form "設定合作條件 專案活動期間 合作項目 (至少 1 項，最多 5 項) 幣別 ： 新台幣 ( TWD ) 請選擇合作項目 * 新增合作項目 總計：$ 0" at bounding box center [489, 145] width 266 height 136
click at [367, 136] on input "專案活動期間" at bounding box center [418, 135] width 114 height 13
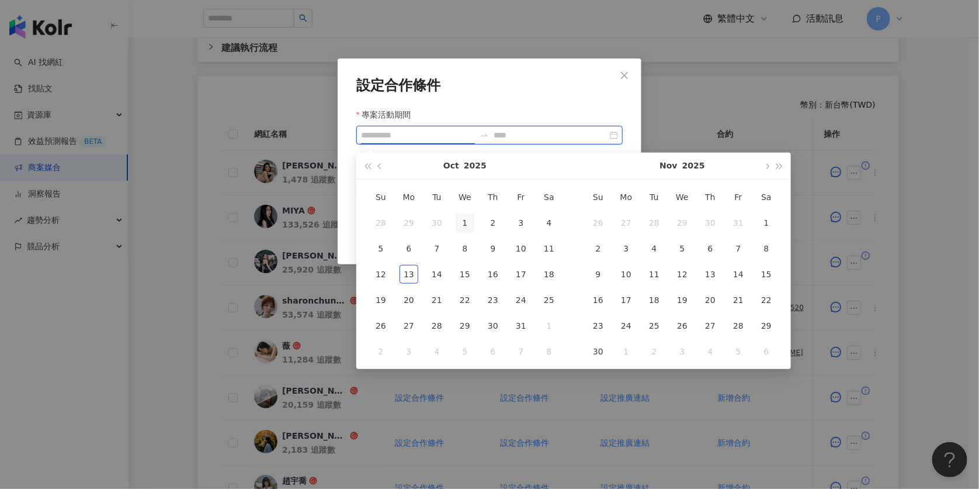
type input "**********"
click at [464, 221] on div "1" at bounding box center [465, 222] width 19 height 19
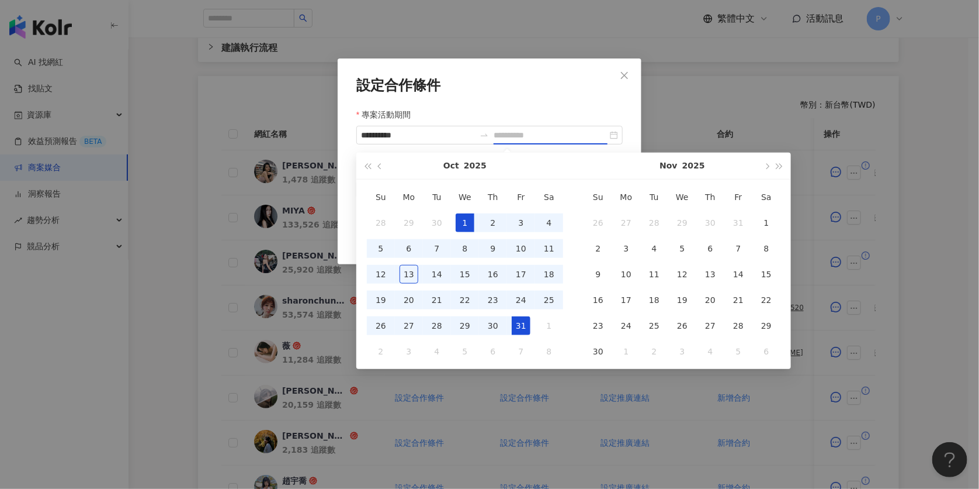
click at [520, 321] on div "31" at bounding box center [521, 325] width 19 height 19
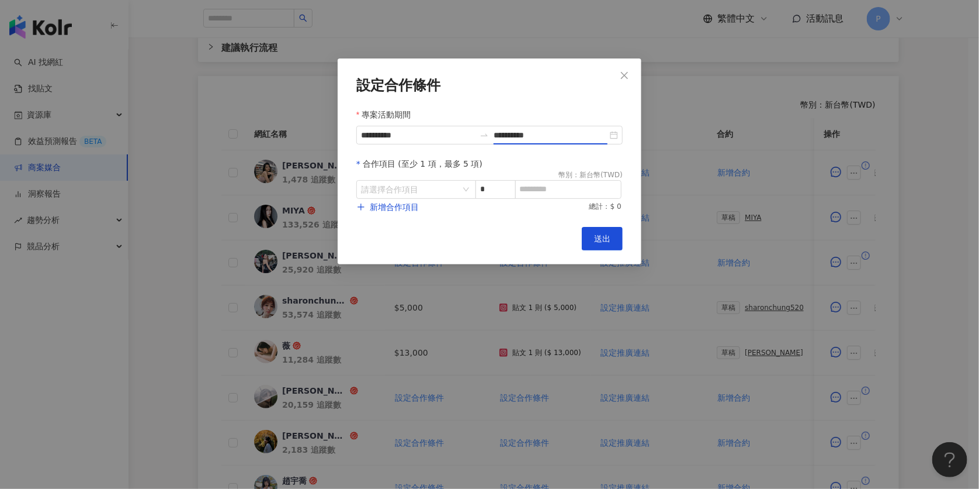
type input "**********"
click at [397, 188] on input "search" at bounding box center [410, 190] width 98 height 18
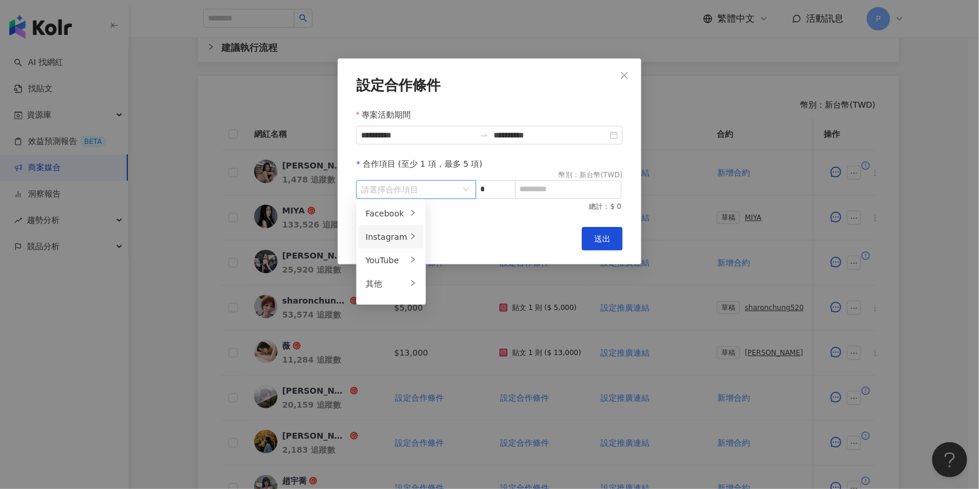
click at [385, 236] on div "Instagram" at bounding box center [386, 236] width 41 height 13
click at [450, 214] on div "貼文" at bounding box center [459, 213] width 46 height 13
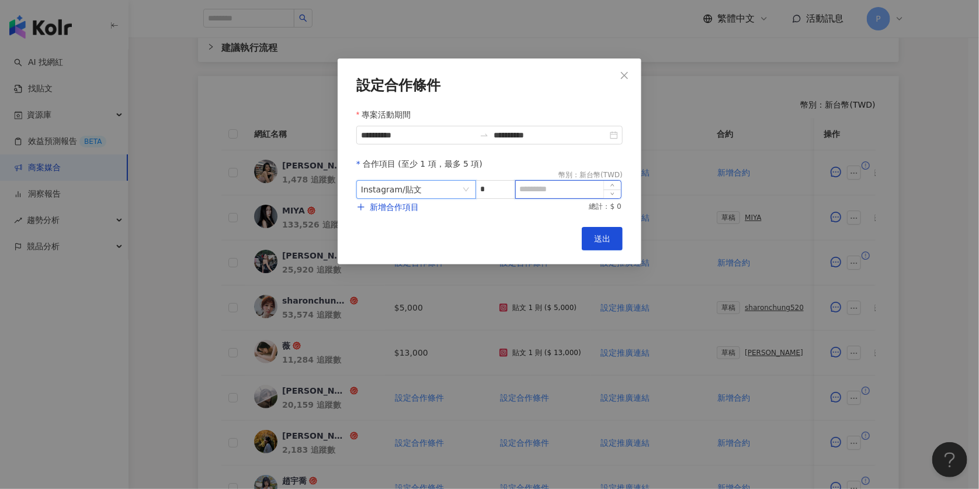
click at [553, 185] on input at bounding box center [568, 190] width 105 height 18
type input "****"
click at [606, 240] on span "送出" at bounding box center [602, 238] width 16 height 9
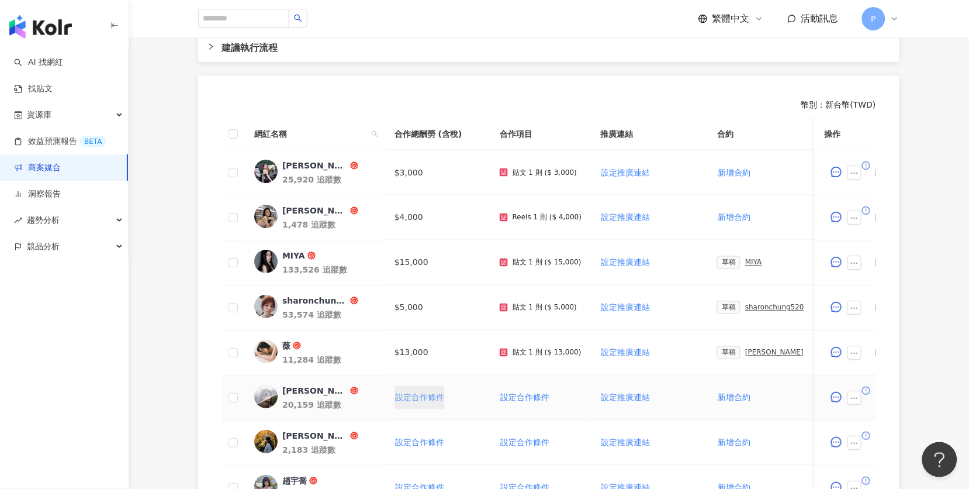
click at [429, 393] on span "設定合作條件" at bounding box center [419, 397] width 49 height 9
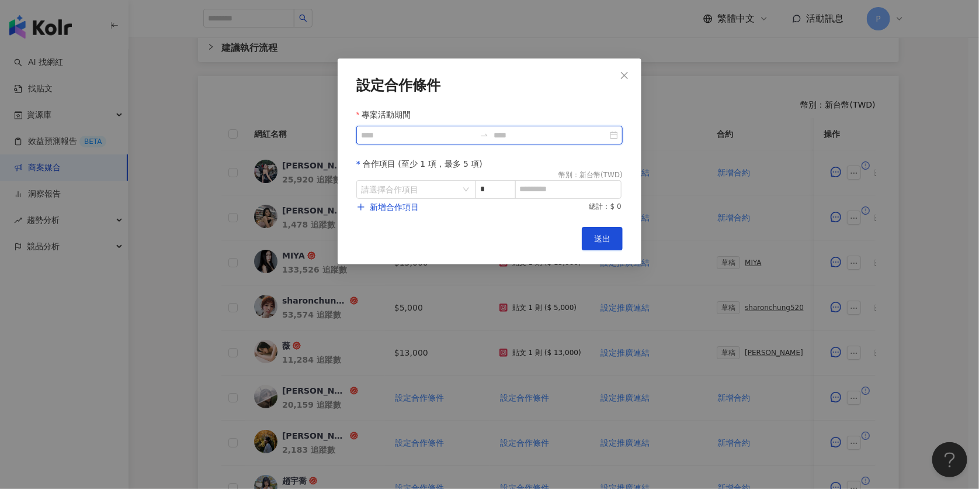
click at [382, 131] on input "專案活動期間" at bounding box center [418, 135] width 114 height 13
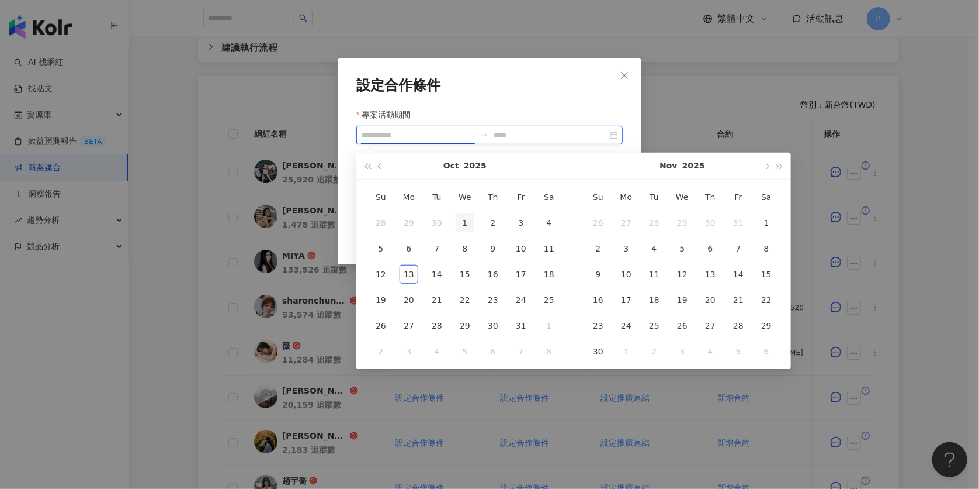
type input "**********"
click at [467, 219] on div "1" at bounding box center [465, 222] width 19 height 19
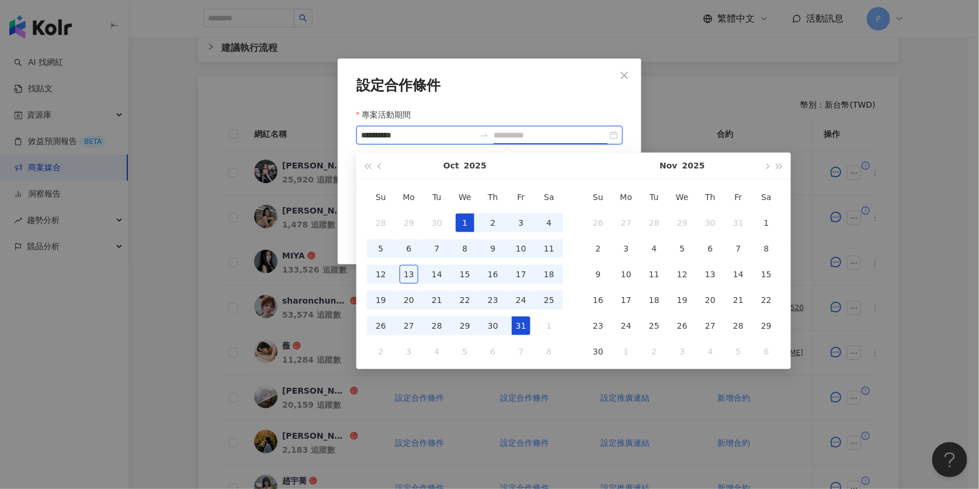
type input "**********"
click at [531, 324] on td "31" at bounding box center [521, 326] width 28 height 26
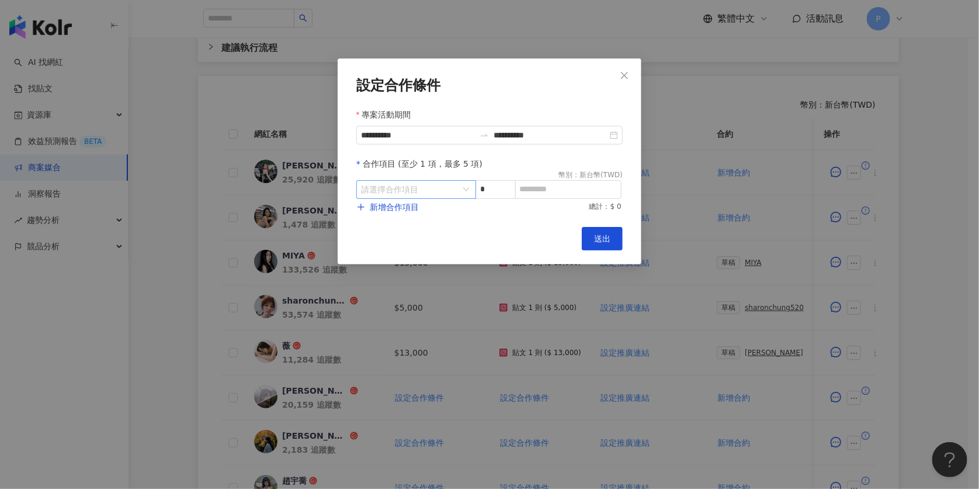
click at [414, 186] on input "search" at bounding box center [410, 190] width 98 height 18
click at [387, 231] on div "Instagram" at bounding box center [386, 236] width 41 height 13
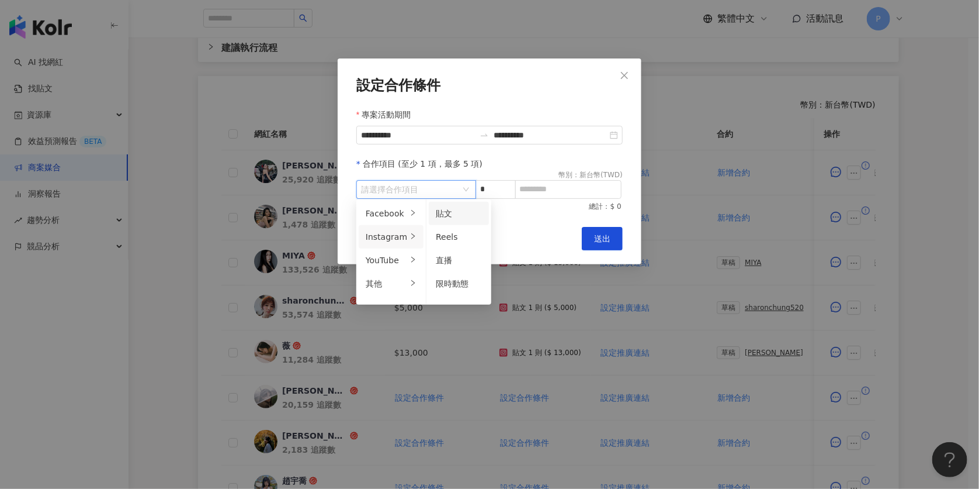
click at [452, 213] on div "貼文" at bounding box center [459, 213] width 46 height 13
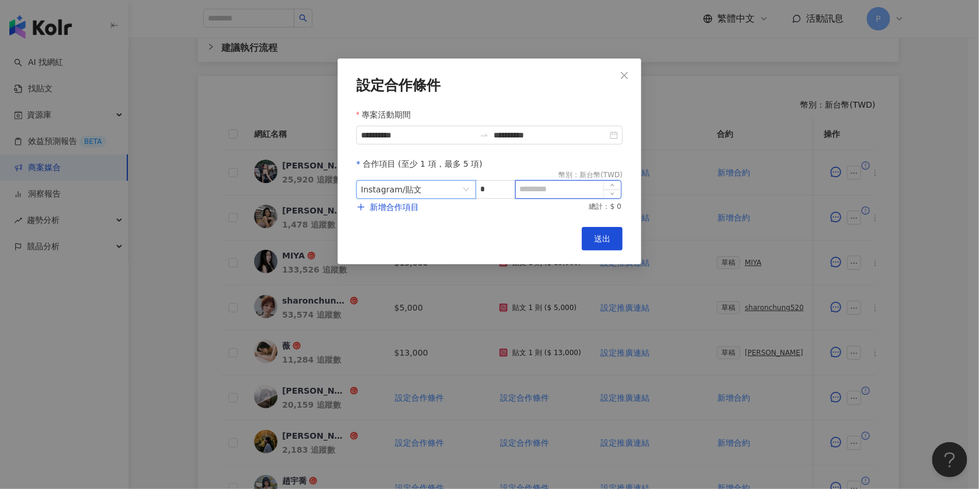
click at [552, 188] on input at bounding box center [568, 190] width 105 height 18
type input "*****"
click at [609, 234] on span "送出" at bounding box center [602, 238] width 16 height 9
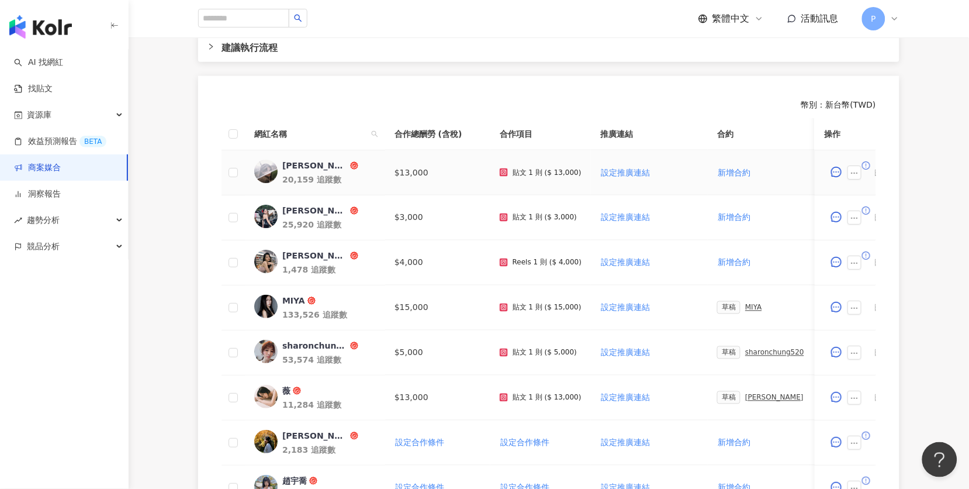
click at [410, 156] on td "$13,000" at bounding box center [437, 172] width 105 height 45
click at [860, 165] on button "button" at bounding box center [855, 172] width 14 height 14
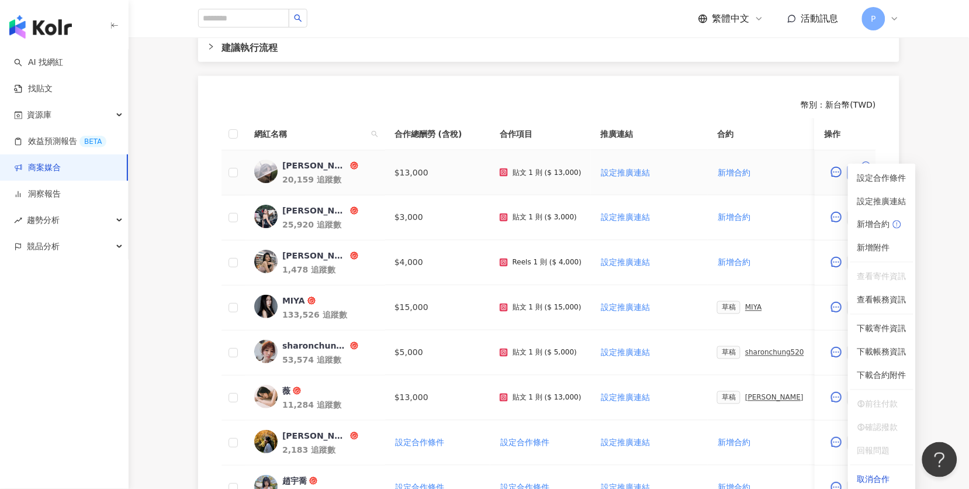
click at [860, 165] on button "button" at bounding box center [855, 172] width 14 height 14
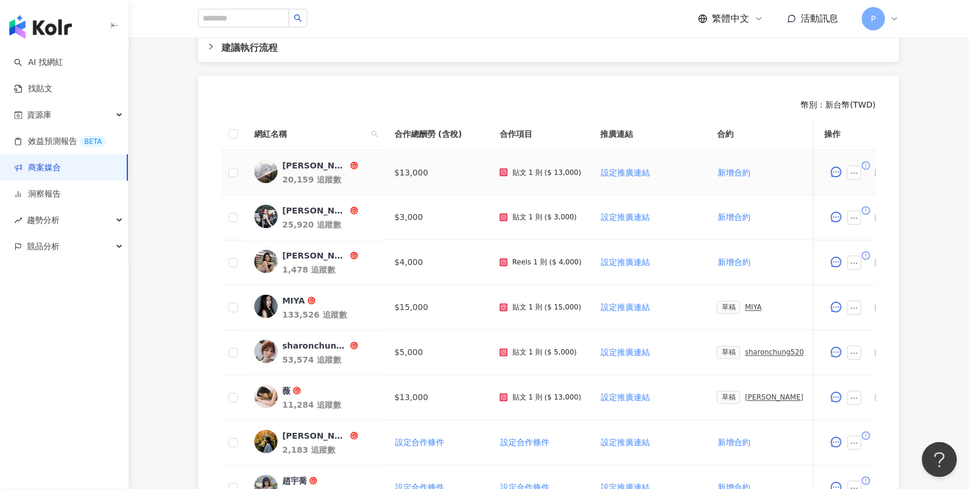
click at [298, 160] on div "[PERSON_NAME]" at bounding box center [314, 166] width 65 height 12
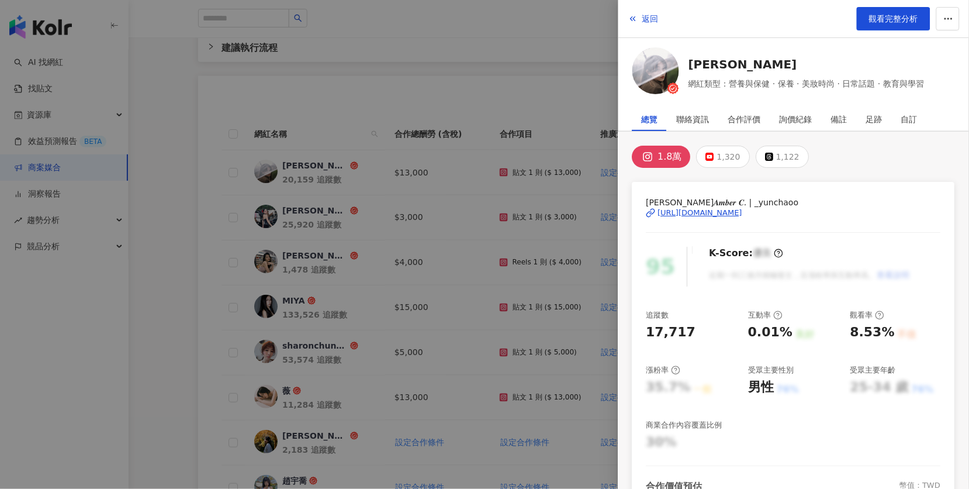
click at [307, 378] on div at bounding box center [484, 244] width 969 height 489
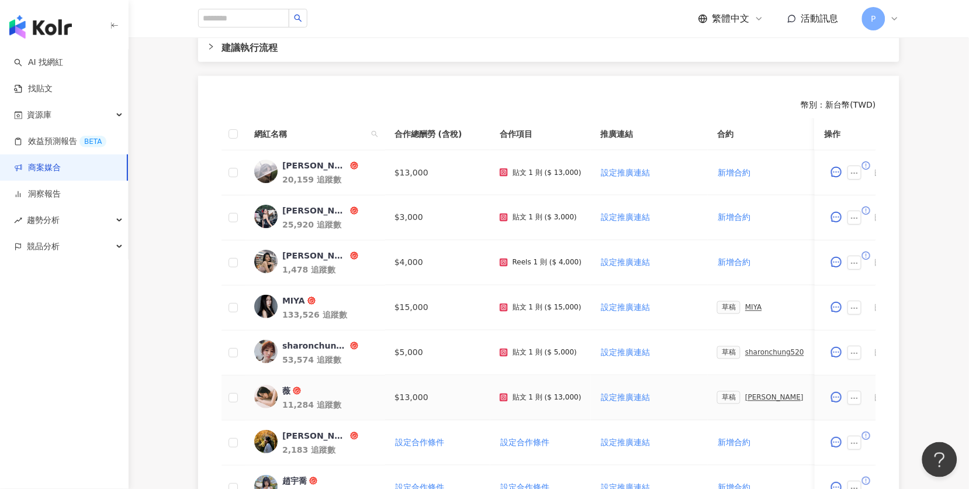
click at [295, 385] on span "薇" at bounding box center [320, 391] width 76 height 12
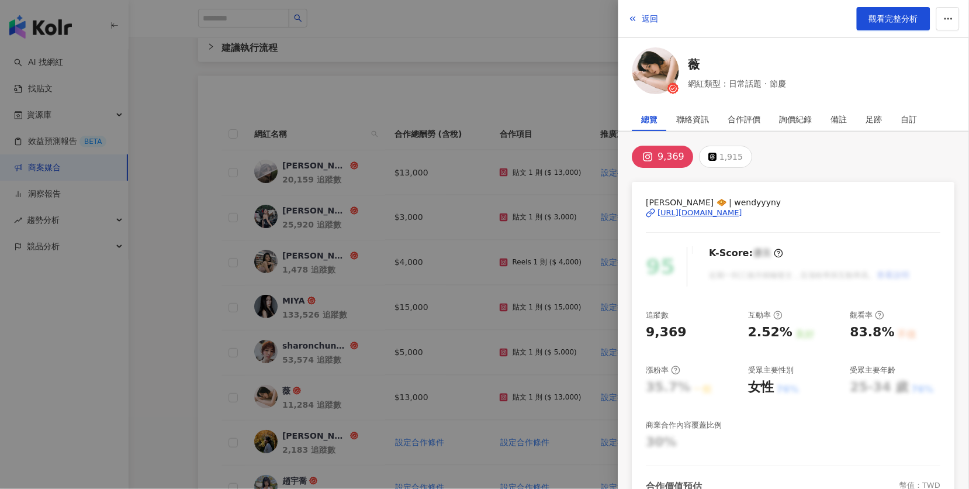
click at [368, 372] on div at bounding box center [484, 244] width 969 height 489
click at [289, 165] on div at bounding box center [484, 244] width 969 height 489
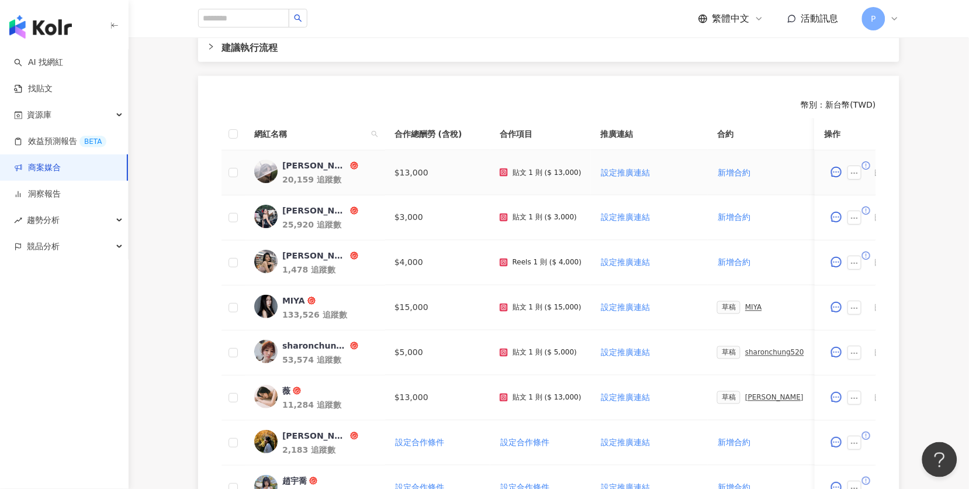
click at [303, 160] on span "[PERSON_NAME]" at bounding box center [320, 166] width 76 height 12
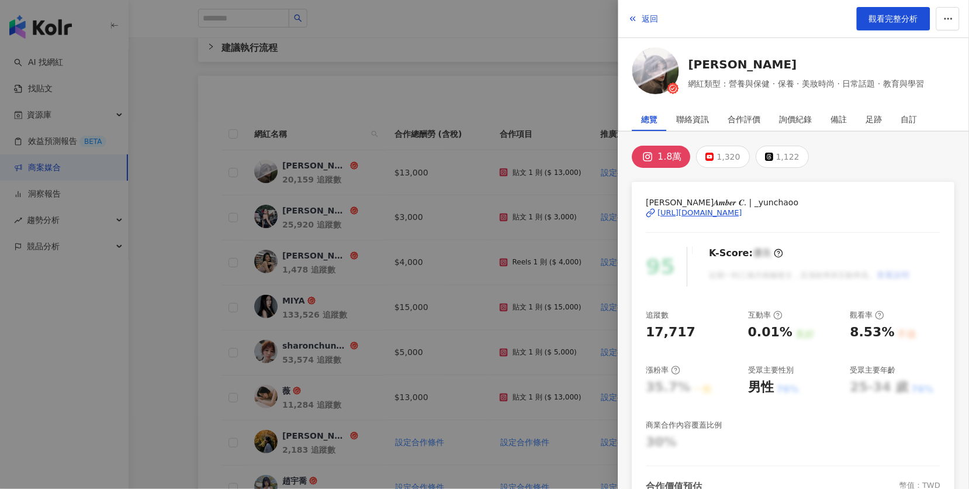
click at [736, 212] on div "[URL][DOMAIN_NAME]" at bounding box center [700, 212] width 85 height 11
click at [466, 240] on div at bounding box center [484, 244] width 969 height 489
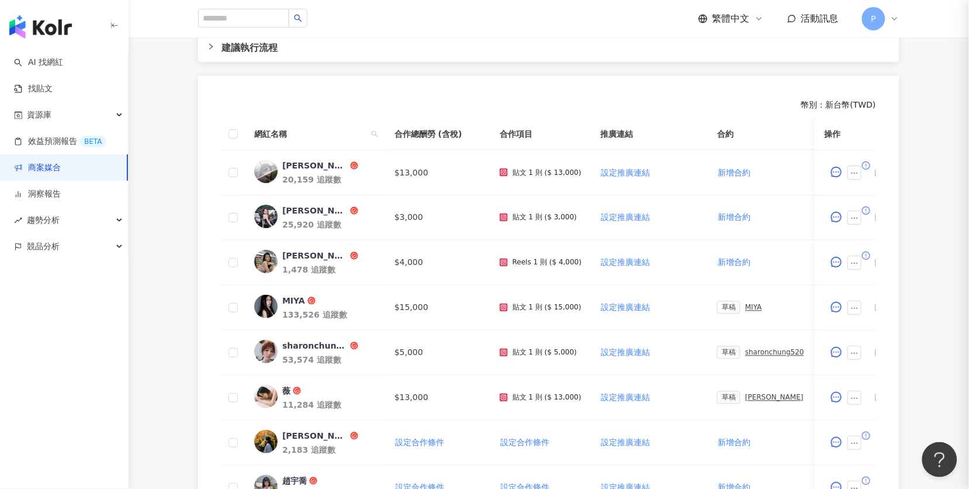
click at [320, 160] on div at bounding box center [484, 244] width 969 height 489
click at [412, 150] on td "$13,000" at bounding box center [437, 172] width 105 height 45
click at [410, 163] on td "$13,000" at bounding box center [437, 172] width 105 height 45
click at [408, 155] on td "$13,000" at bounding box center [437, 172] width 105 height 45
drag, startPoint x: 420, startPoint y: 153, endPoint x: 432, endPoint y: 150, distance: 12.5
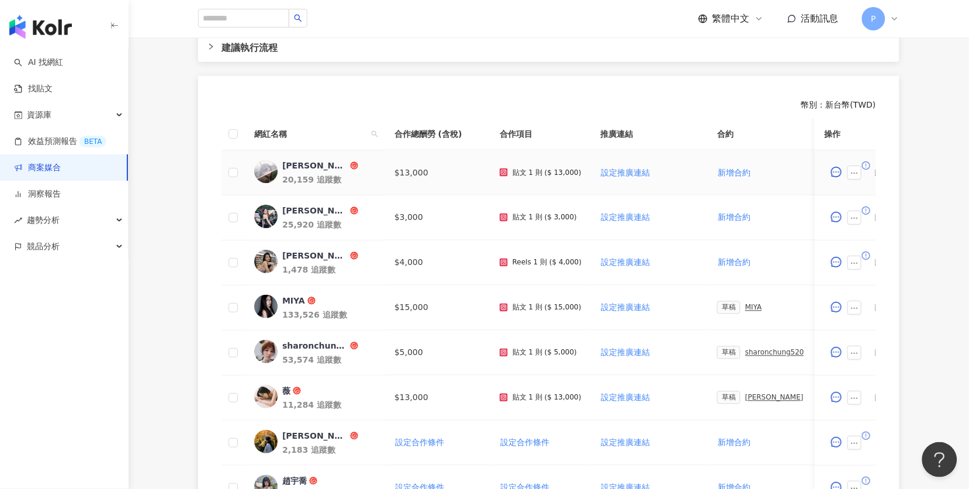
click at [420, 153] on td "$13,000" at bounding box center [437, 172] width 105 height 45
click at [860, 165] on button "button" at bounding box center [855, 172] width 14 height 14
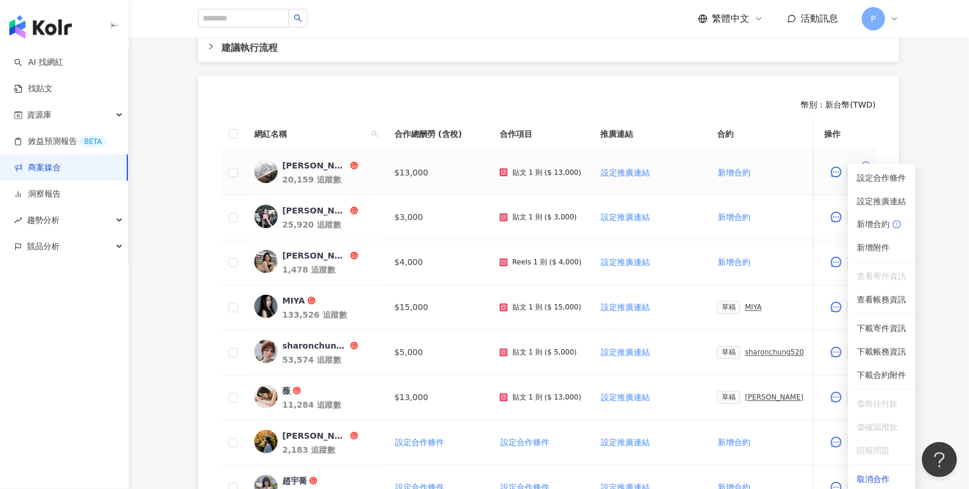
click at [398, 158] on td "$13,000" at bounding box center [437, 172] width 105 height 45
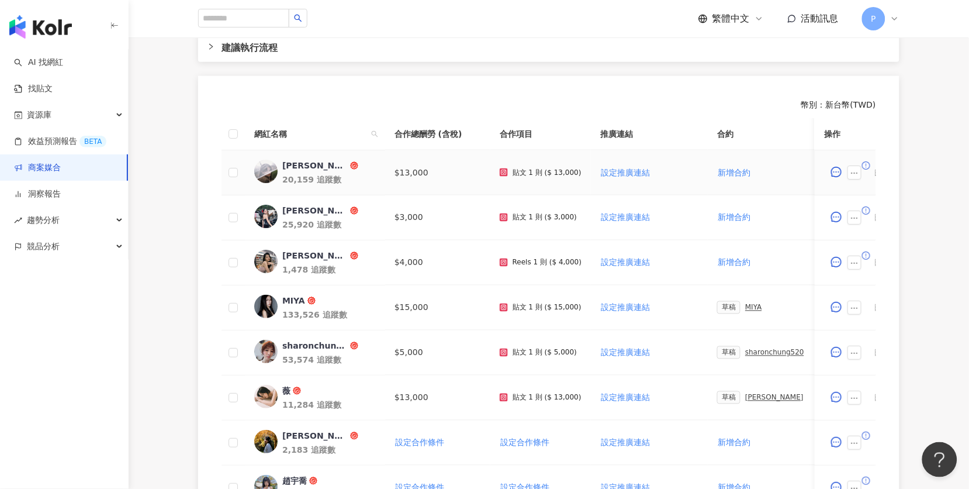
click at [399, 155] on td "$13,000" at bounding box center [437, 172] width 105 height 45
click at [853, 169] on icon "ellipsis" at bounding box center [855, 173] width 8 height 8
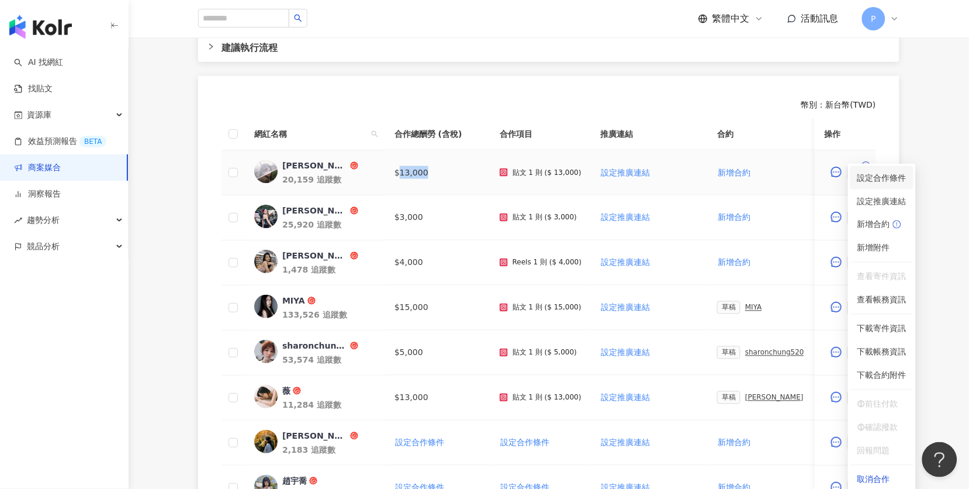
click at [887, 176] on span "設定合作條件" at bounding box center [881, 177] width 49 height 13
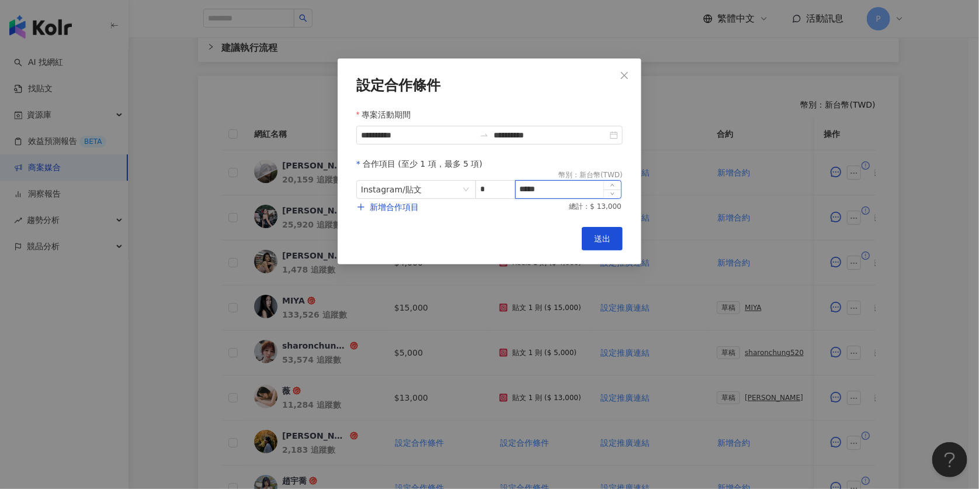
drag, startPoint x: 565, startPoint y: 184, endPoint x: 524, endPoint y: 188, distance: 41.6
click at [524, 188] on input "*****" at bounding box center [568, 190] width 105 height 18
drag, startPoint x: 543, startPoint y: 186, endPoint x: 485, endPoint y: 186, distance: 57.9
click at [488, 186] on span "Instagram / 貼文 * *****" at bounding box center [489, 189] width 266 height 19
click at [611, 247] on button "送出" at bounding box center [602, 238] width 41 height 23
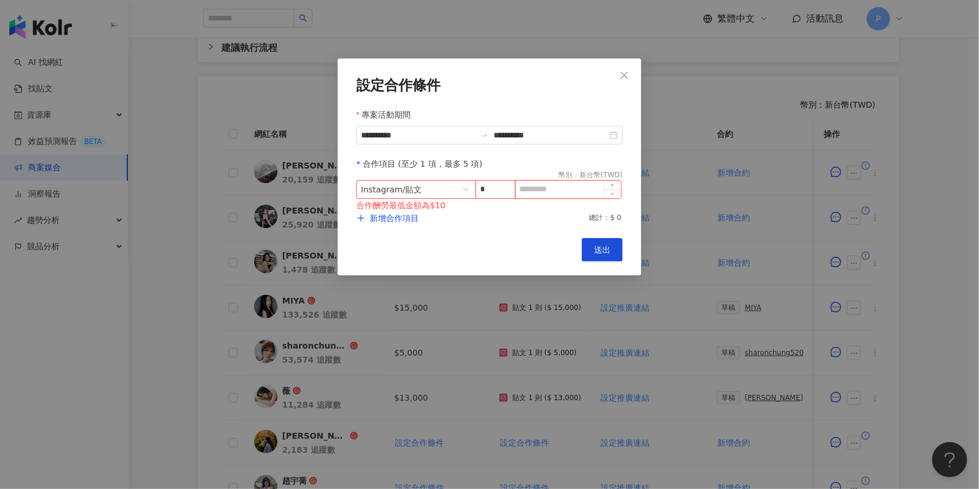
click at [550, 183] on input at bounding box center [568, 190] width 105 height 18
type input "*****"
click at [622, 83] on button "Close" at bounding box center [624, 75] width 23 height 23
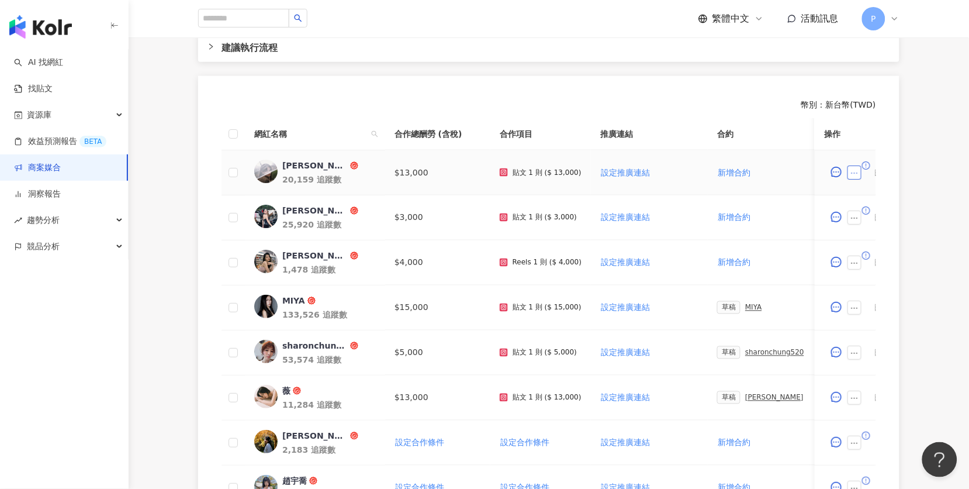
click at [858, 165] on button "button" at bounding box center [855, 172] width 14 height 14
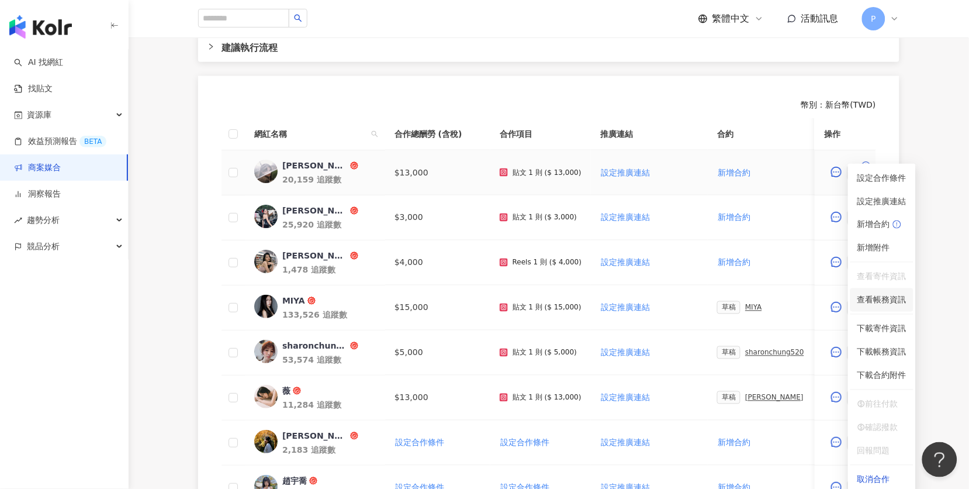
click at [898, 297] on span "查看帳務資訊" at bounding box center [881, 299] width 49 height 13
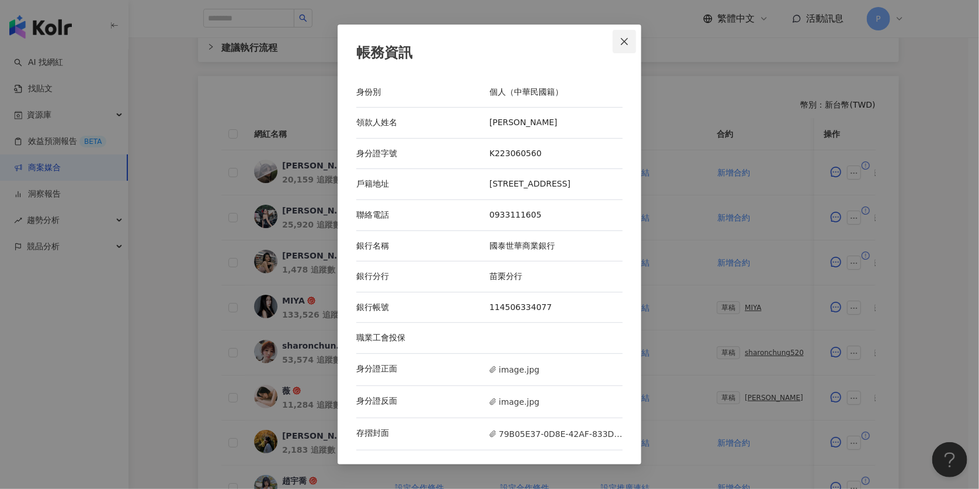
click at [629, 43] on span "Close" at bounding box center [624, 41] width 23 height 9
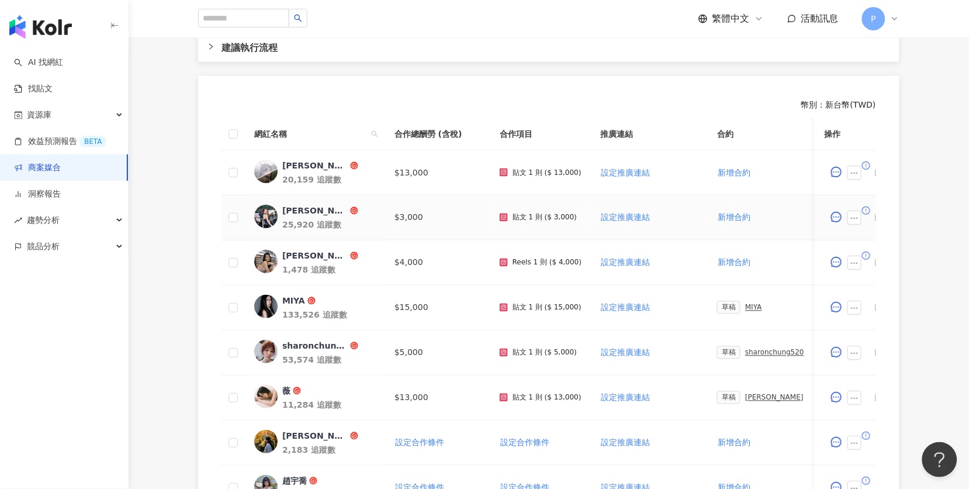
click at [864, 206] on icon "exclamation-circle" at bounding box center [867, 210] width 8 height 8
click at [866, 206] on icon "exclamation-circle" at bounding box center [867, 210] width 8 height 8
click at [859, 210] on button "button" at bounding box center [855, 217] width 14 height 14
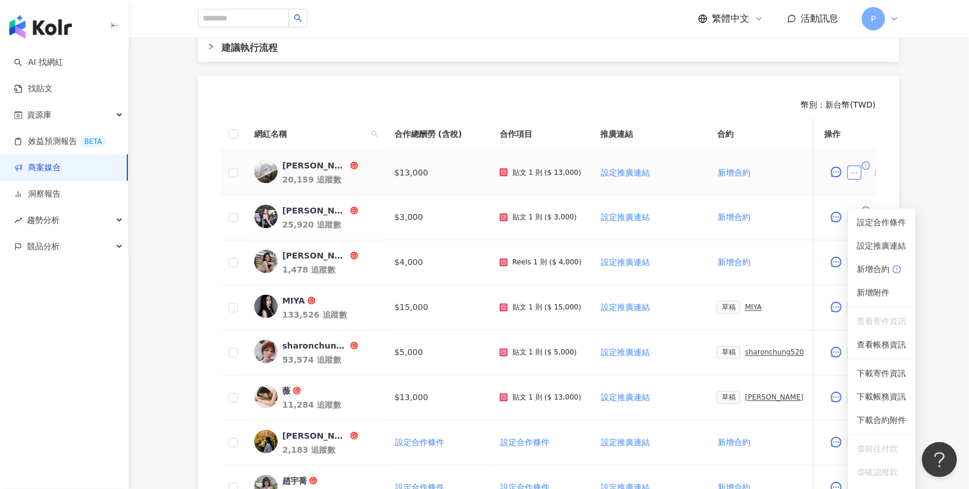
click at [850, 165] on button "button" at bounding box center [855, 172] width 14 height 14
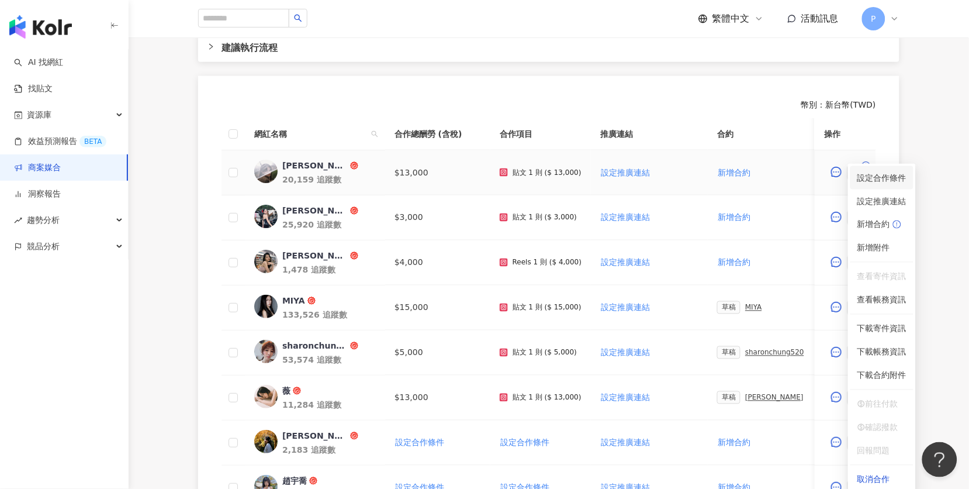
click at [882, 176] on span "設定合作條件" at bounding box center [881, 177] width 49 height 13
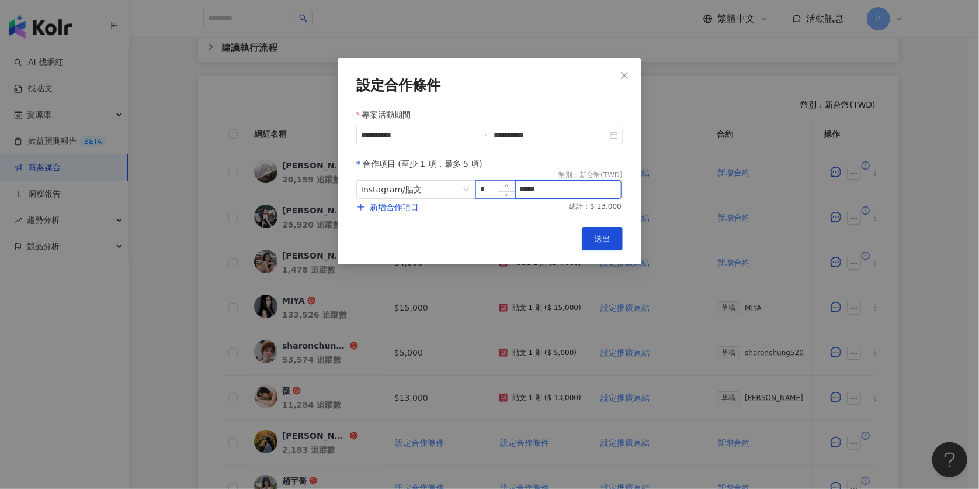
drag, startPoint x: 554, startPoint y: 185, endPoint x: 512, endPoint y: 185, distance: 42.1
click at [512, 185] on span "Instagram / 貼文 * *****" at bounding box center [489, 189] width 266 height 19
type input "*****"
click at [607, 235] on span "送出" at bounding box center [602, 238] width 16 height 9
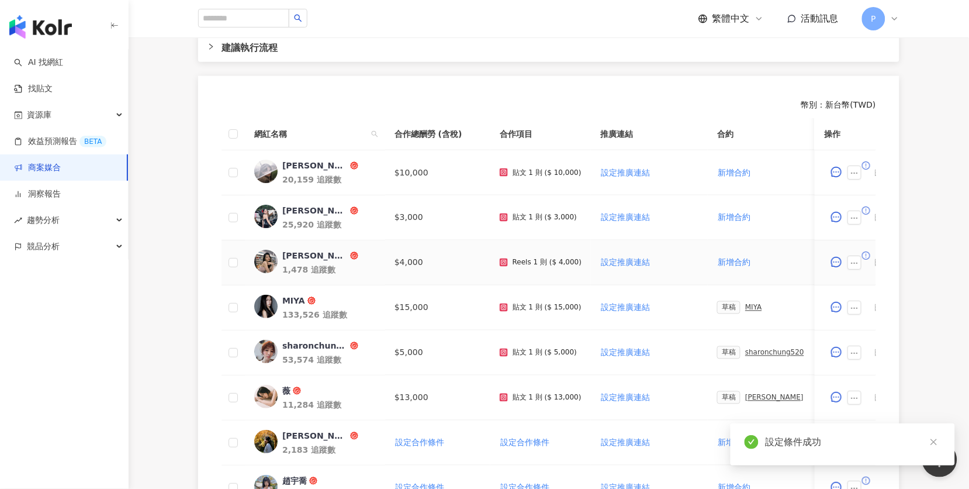
click at [863, 251] on icon "exclamation-circle" at bounding box center [867, 255] width 8 height 8
click at [848, 255] on button "button" at bounding box center [855, 262] width 14 height 14
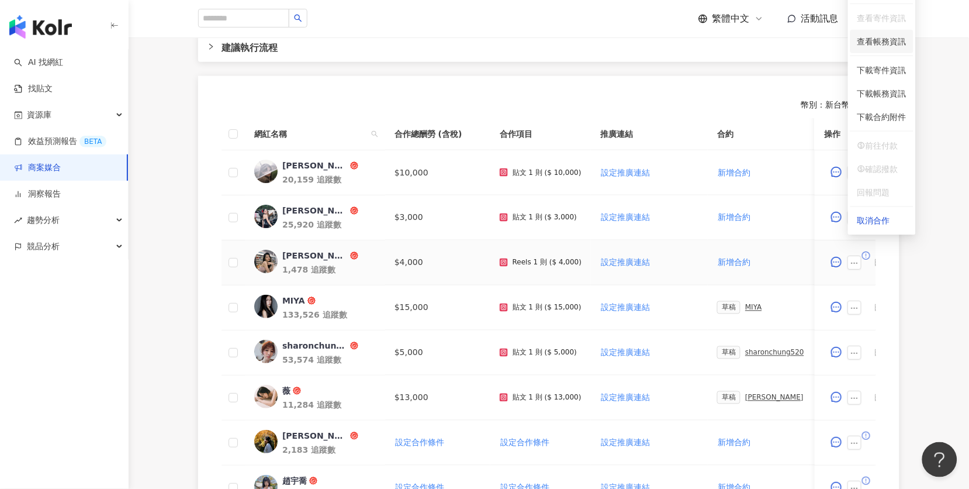
click at [876, 39] on span "查看帳務資訊" at bounding box center [881, 41] width 49 height 13
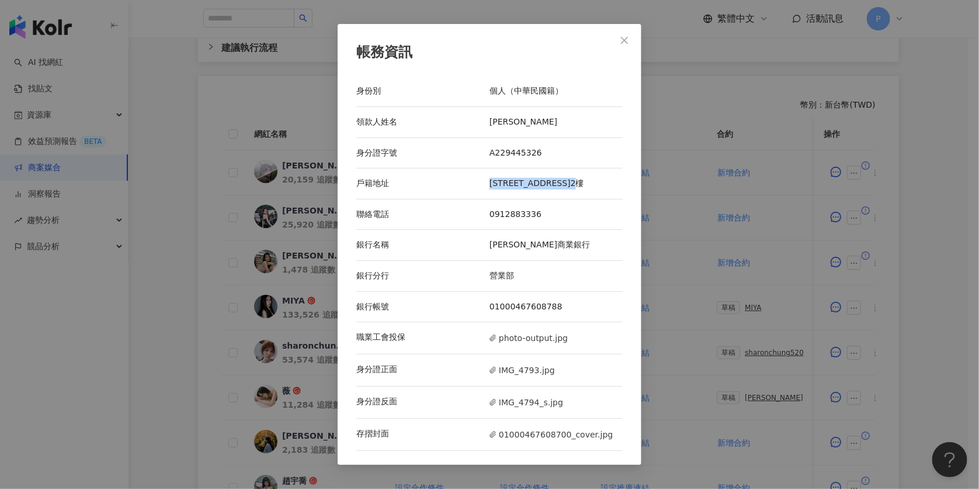
drag, startPoint x: 530, startPoint y: 181, endPoint x: 617, endPoint y: 182, distance: 86.5
click at [617, 182] on div "[STREET_ADDRESS]2樓" at bounding box center [556, 184] width 133 height 12
copy div "[STREET_ADDRESS]2樓"
